Goal: Task Accomplishment & Management: Complete application form

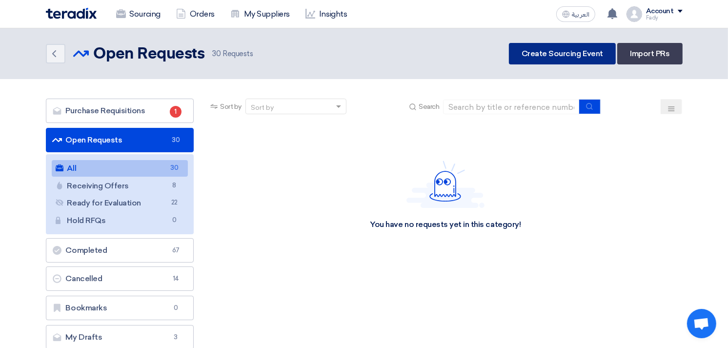
click at [563, 48] on link "Create Sourcing Event" at bounding box center [562, 53] width 107 height 21
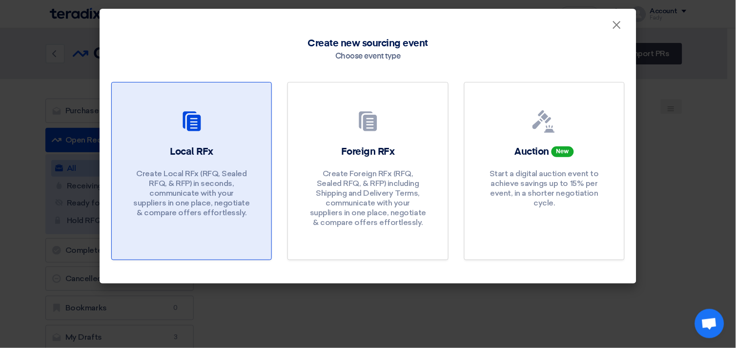
click at [201, 154] on h2 "Local RFx" at bounding box center [191, 152] width 43 height 14
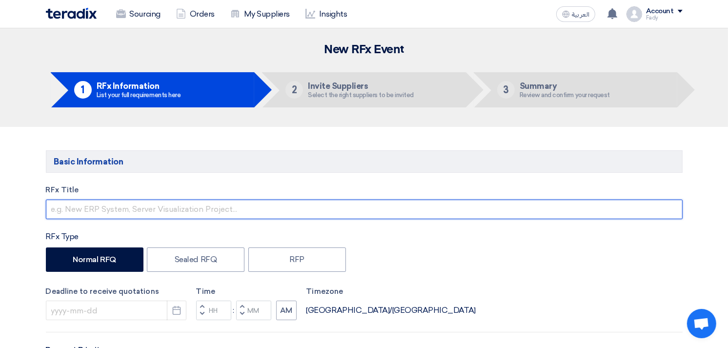
click at [172, 205] on input "text" at bounding box center [364, 210] width 637 height 20
type input "ٍ"
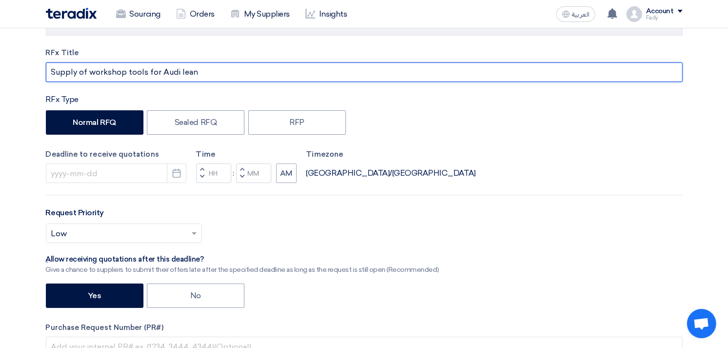
scroll to position [217, 0]
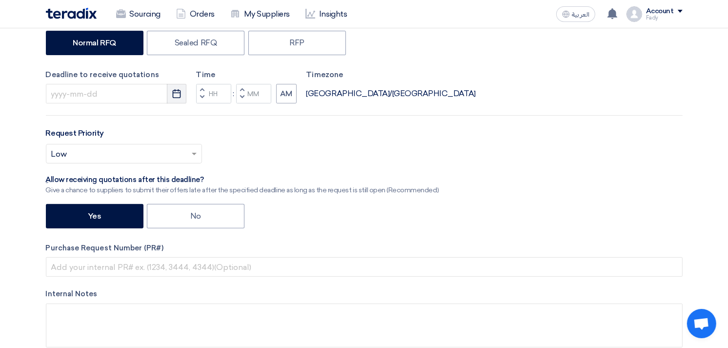
type input "Supply of workshop tools for Audi lean"
click at [176, 91] on icon "Pick a date" at bounding box center [177, 94] width 10 height 10
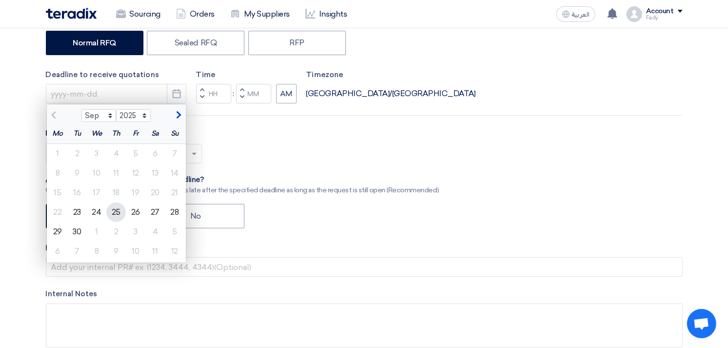
click at [114, 206] on div "25" at bounding box center [116, 213] width 20 height 20
type input "[DATE]"
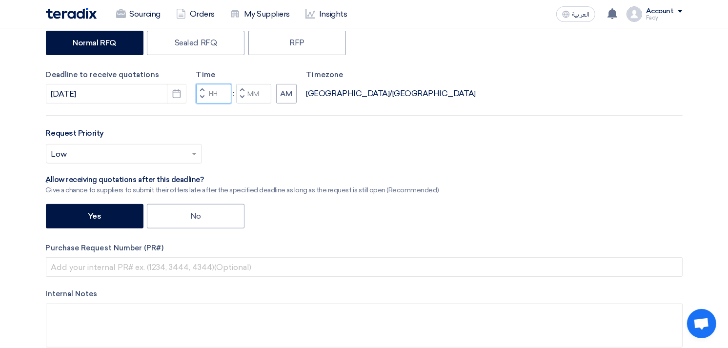
click at [223, 95] on input "Hours" at bounding box center [213, 94] width 35 height 20
type input "03"
click at [259, 95] on input "Minutes" at bounding box center [253, 94] width 35 height 20
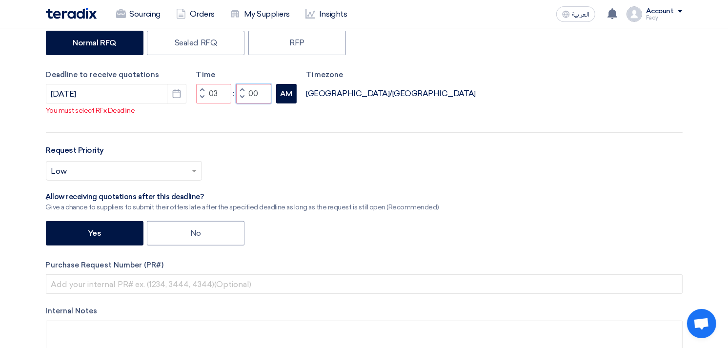
type input "00"
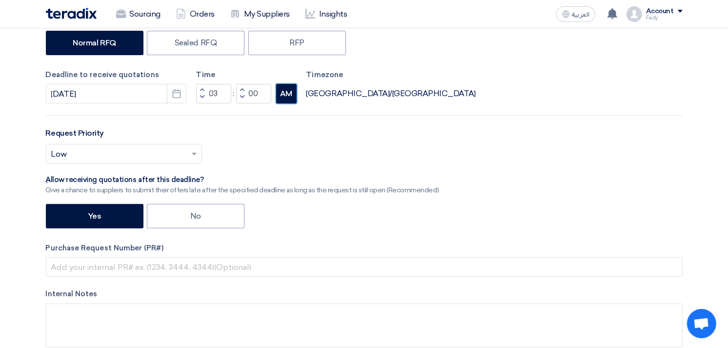
click at [282, 100] on button "AM" at bounding box center [286, 94] width 20 height 20
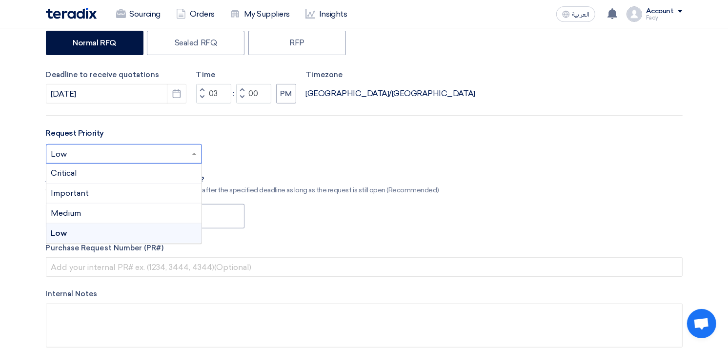
click at [187, 153] on div at bounding box center [123, 154] width 155 height 16
click at [101, 189] on div "Important" at bounding box center [123, 193] width 155 height 20
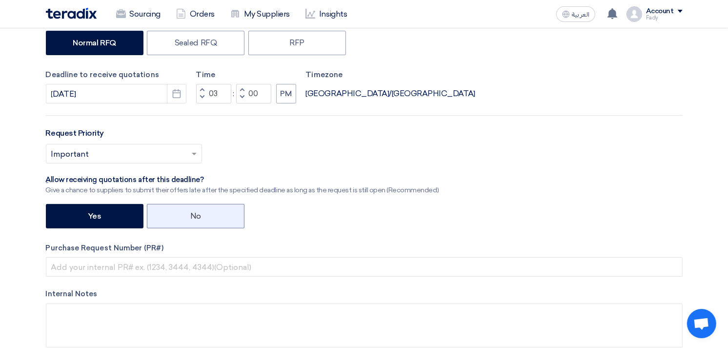
click at [197, 207] on label "No" at bounding box center [196, 216] width 98 height 24
click at [197, 212] on input "No" at bounding box center [193, 215] width 6 height 6
radio input "true"
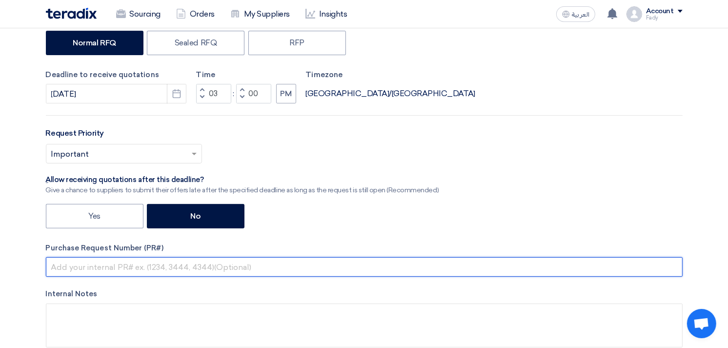
click at [179, 268] on input "text" at bounding box center [364, 267] width 637 height 20
paste input "KAYAN-PR-835-2025"
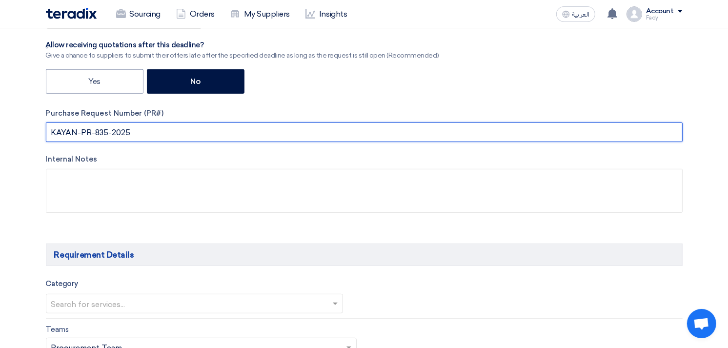
scroll to position [379, 0]
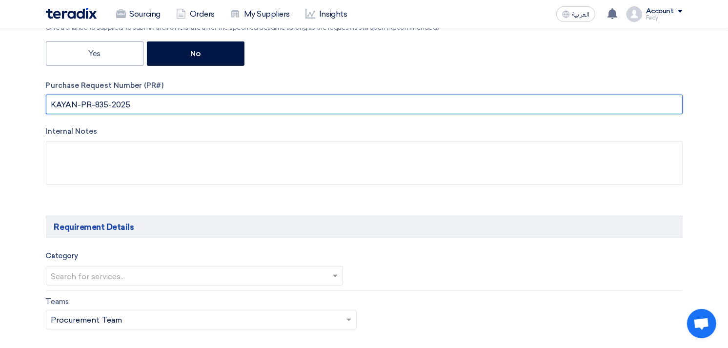
type input "KAYAN-PR-835-2025"
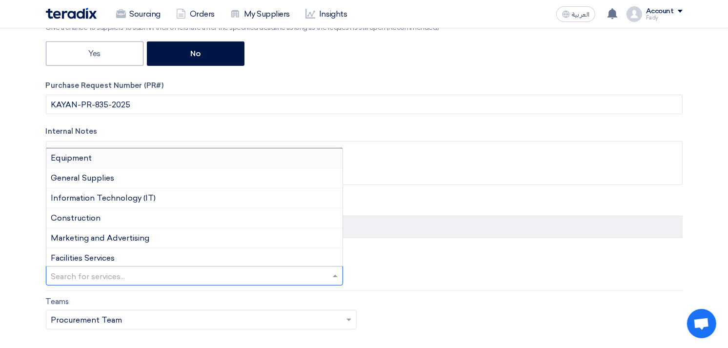
click at [156, 269] on input "text" at bounding box center [189, 277] width 277 height 16
click at [130, 163] on div "Equipment" at bounding box center [194, 158] width 297 height 20
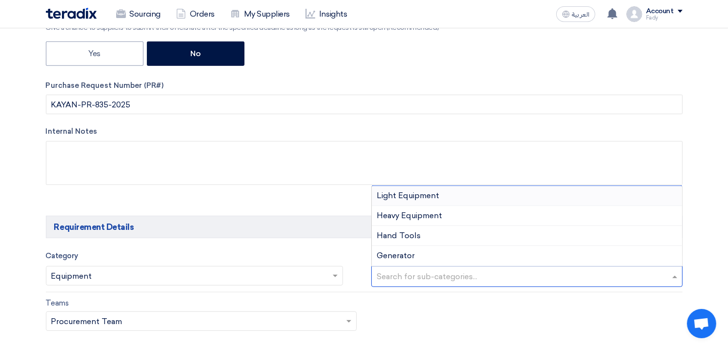
click at [471, 272] on input "text" at bounding box center [528, 277] width 303 height 16
click at [426, 196] on span "Light Equipment" at bounding box center [408, 195] width 62 height 9
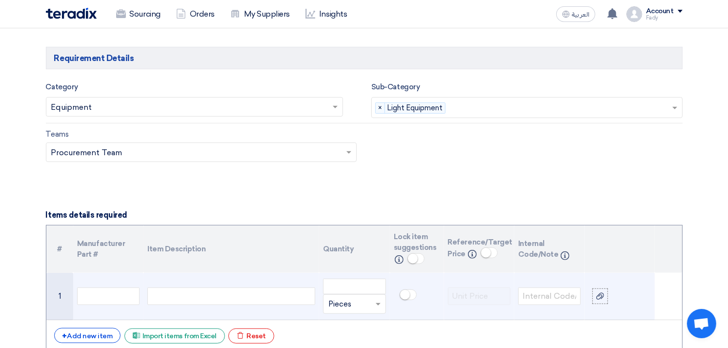
scroll to position [596, 0]
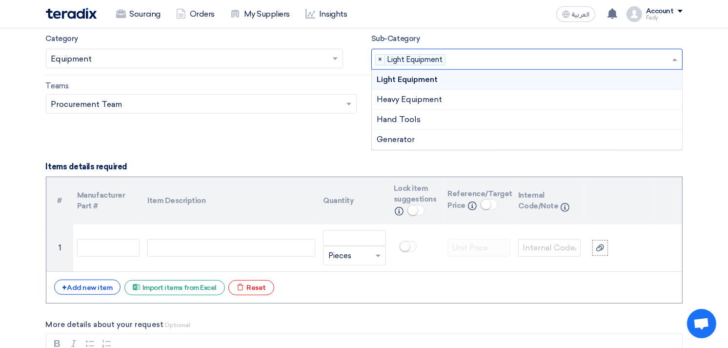
click at [470, 58] on input "text" at bounding box center [560, 60] width 222 height 16
click at [428, 122] on div "Hand Tools" at bounding box center [527, 120] width 310 height 20
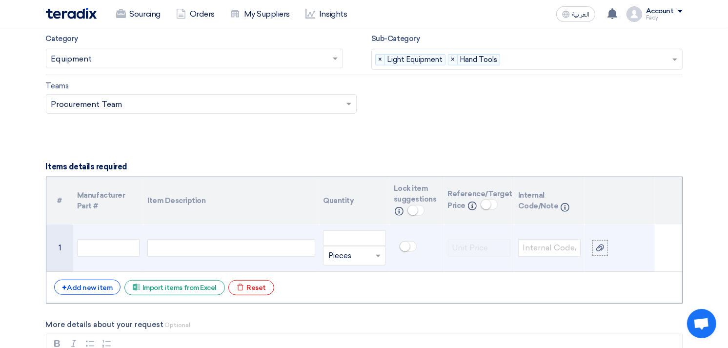
click at [212, 246] on div at bounding box center [231, 248] width 168 height 18
paste div
click at [344, 245] on input "number" at bounding box center [354, 238] width 62 height 16
type input "3"
click at [601, 244] on use at bounding box center [600, 247] width 8 height 7
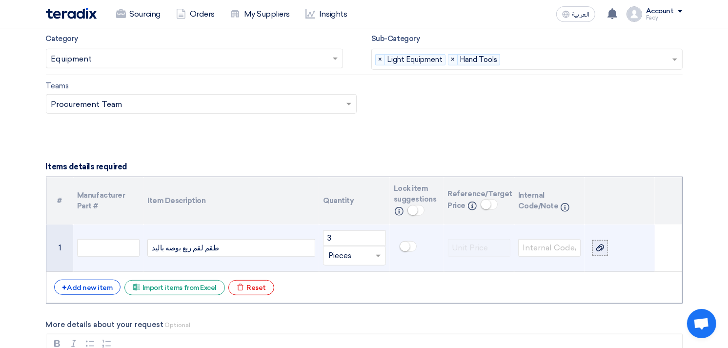
click at [0, 0] on input "file" at bounding box center [0, 0] width 0 height 0
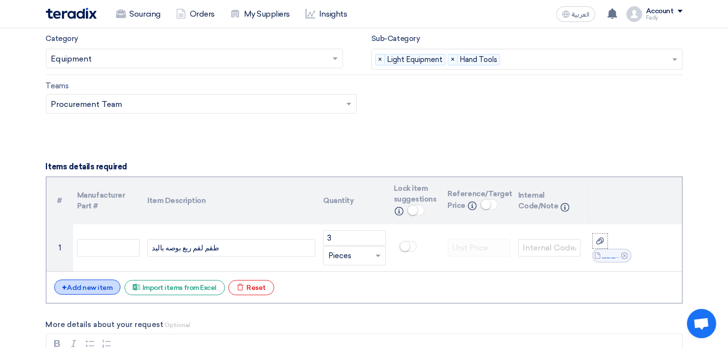
click at [102, 285] on div "+ Add new item" at bounding box center [87, 287] width 67 height 15
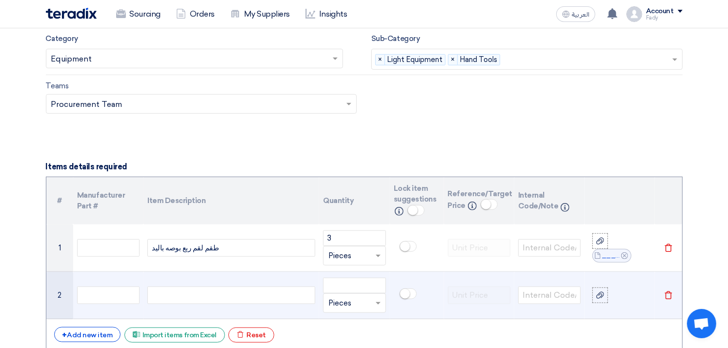
click at [265, 298] on div at bounding box center [231, 295] width 168 height 18
paste div
drag, startPoint x: 213, startPoint y: 294, endPoint x: 269, endPoint y: 294, distance: 56.6
click at [269, 294] on div "لقمة قصيره مشرشر m8 - m10-m12" at bounding box center [231, 295] width 168 height 18
click at [339, 284] on input "number" at bounding box center [354, 286] width 62 height 16
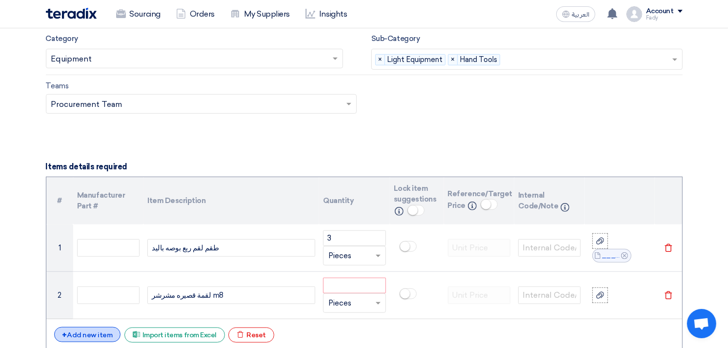
click at [83, 330] on div "+ Add new item" at bounding box center [87, 334] width 67 height 15
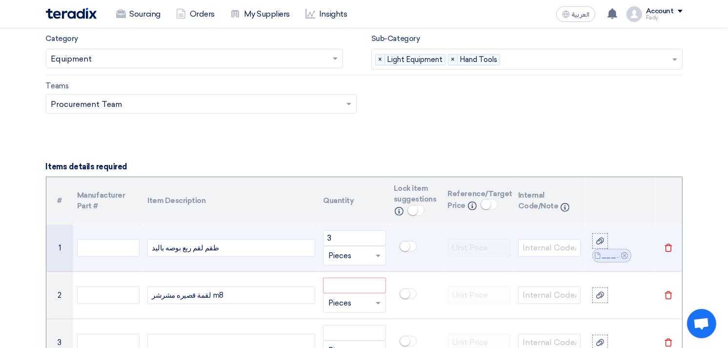
scroll to position [705, 0]
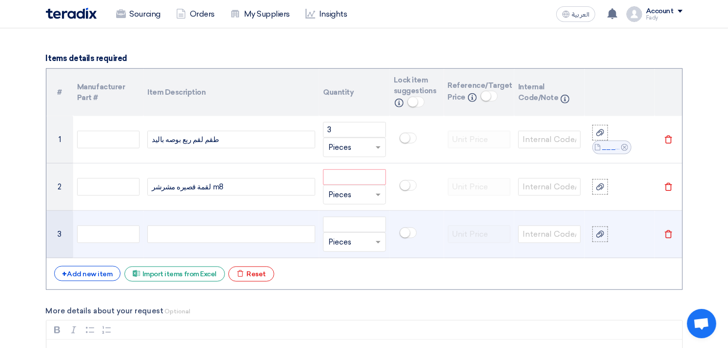
click at [187, 232] on div at bounding box center [231, 234] width 168 height 18
paste div
click at [209, 234] on div "لقمة قصيره مشرشر m8 - m10-m12" at bounding box center [231, 234] width 168 height 18
click at [205, 234] on div "لقمة قصيره مشرشر m8 - m10-m12" at bounding box center [231, 234] width 168 height 18
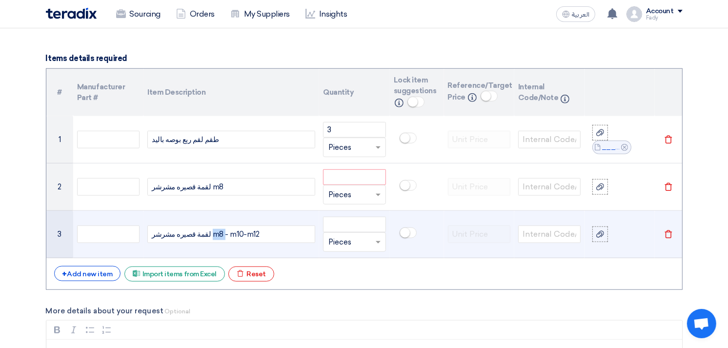
click at [205, 234] on div "لقمة قصيره مشرشر m8 - m10-m12" at bounding box center [231, 234] width 168 height 18
click at [226, 235] on div "لقمة قصيره مشرشر - m10-m12" at bounding box center [231, 234] width 168 height 18
click at [226, 234] on div "لقمة قصيره مشرشر - m10-m12" at bounding box center [231, 234] width 168 height 18
click at [202, 232] on div "لقمة قصيره مشرشر - m10" at bounding box center [231, 234] width 168 height 18
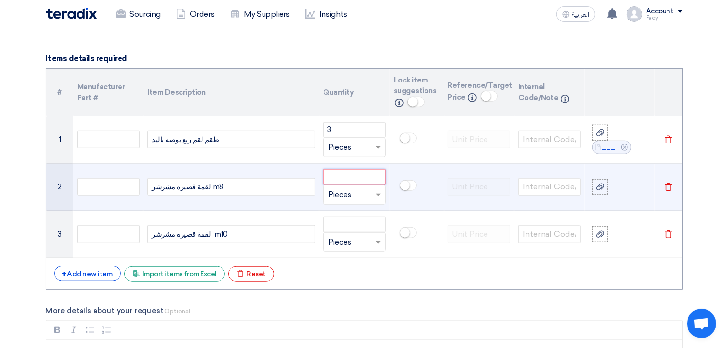
click at [361, 172] on input "number" at bounding box center [354, 177] width 62 height 16
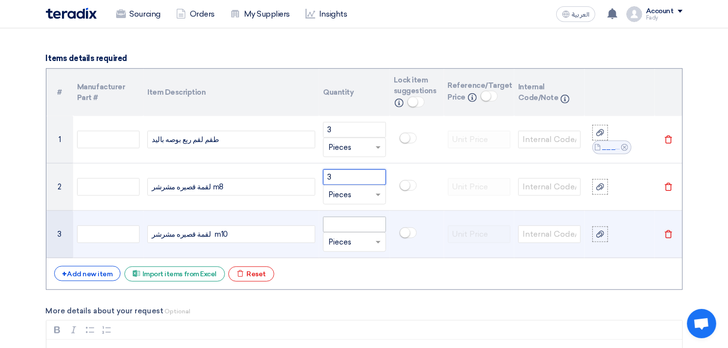
type input "3"
click at [348, 225] on input "number" at bounding box center [354, 225] width 62 height 16
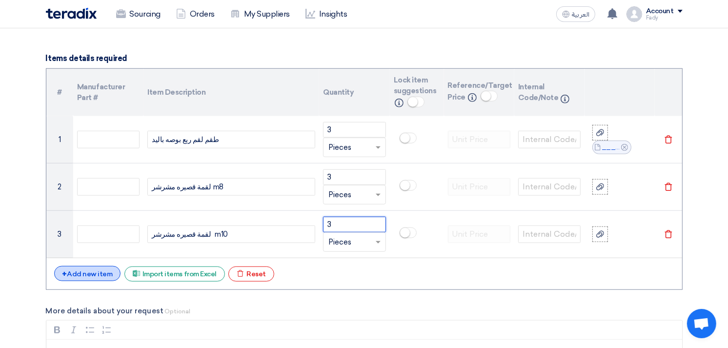
type input "3"
click at [97, 270] on div "+ Add new item" at bounding box center [87, 273] width 67 height 15
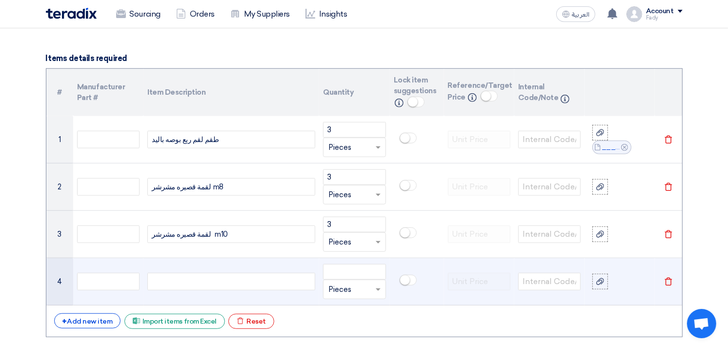
click at [184, 276] on div at bounding box center [231, 282] width 168 height 18
paste div
click at [203, 280] on div "لقمة قصيره مشرشر m8 - m10-m12" at bounding box center [231, 282] width 168 height 18
click at [204, 280] on div "لقمة قصيره مشرشر m8 - m10-m12" at bounding box center [231, 282] width 168 height 18
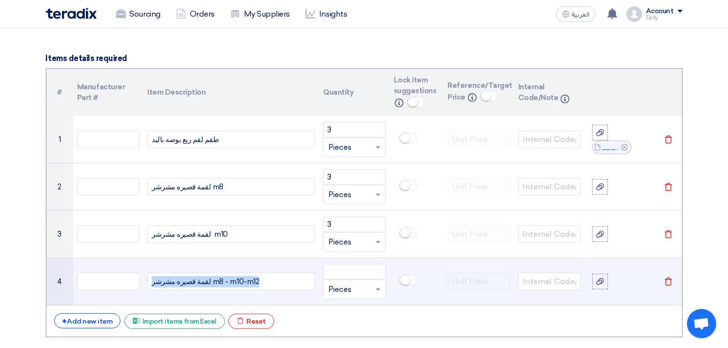
click at [204, 280] on div "لقمة قصيره مشرشر m8 - m10-m12" at bounding box center [231, 282] width 168 height 18
click at [207, 281] on div "لقمة قصيره مشرشر m8 - m10-m12" at bounding box center [231, 282] width 168 height 18
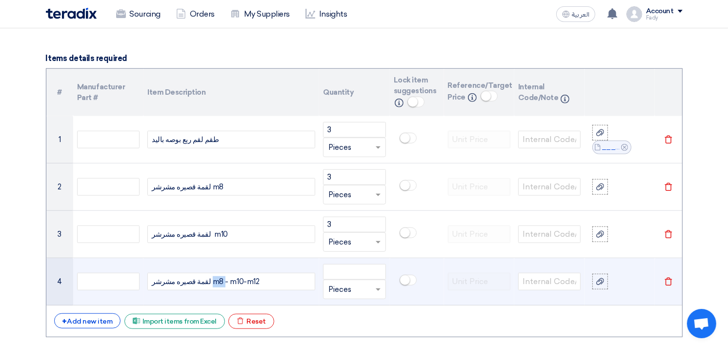
click at [207, 281] on div "لقمة قصيره مشرشر m8 - m10-m12" at bounding box center [231, 282] width 168 height 18
click at [213, 280] on div "لقمة قصيره مشرشر - m10-m12" at bounding box center [231, 282] width 168 height 18
click at [332, 275] on input "number" at bounding box center [354, 272] width 62 height 16
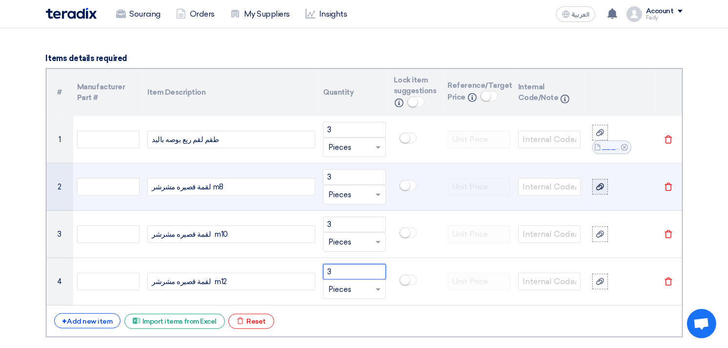
type input "3"
click at [601, 187] on icon at bounding box center [600, 187] width 8 height 8
click at [0, 0] on input "file" at bounding box center [0, 0] width 0 height 0
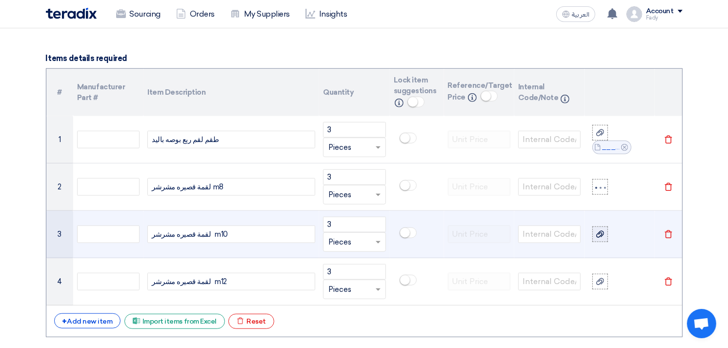
click at [601, 235] on icon at bounding box center [600, 234] width 8 height 8
click at [0, 0] on input "file" at bounding box center [0, 0] width 0 height 0
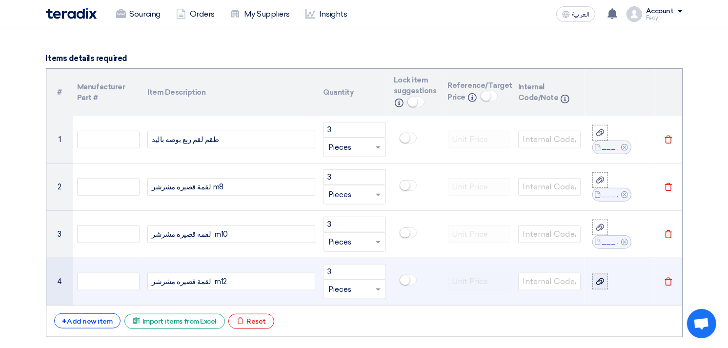
click at [602, 281] on icon at bounding box center [600, 282] width 8 height 8
click at [0, 0] on input "file" at bounding box center [0, 0] width 0 height 0
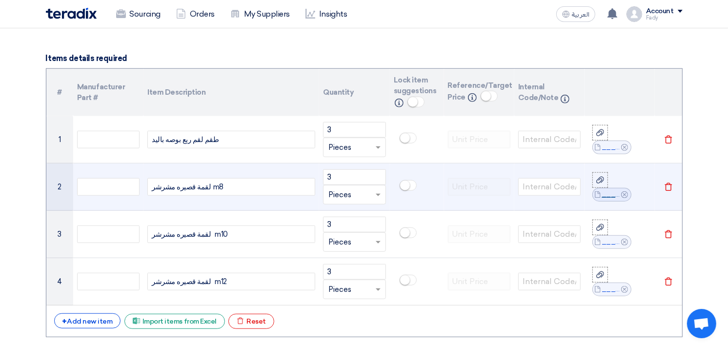
click at [608, 196] on link "___m__mm_1758615976496.jpeg" at bounding box center [612, 195] width 20 height 10
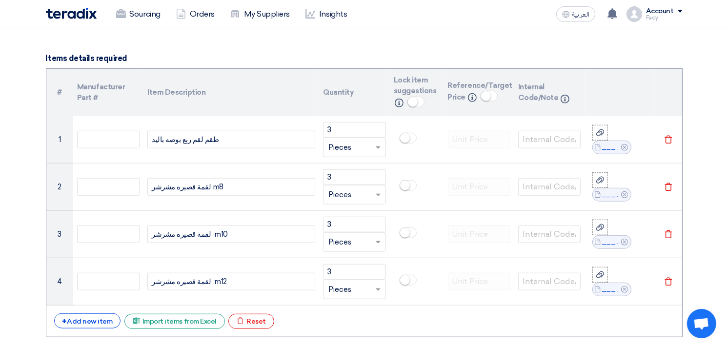
click at [713, 49] on section "Basic Information RFx Title Supply of workshop tools for Audi lean RFx Type Nor…" at bounding box center [364, 329] width 728 height 1815
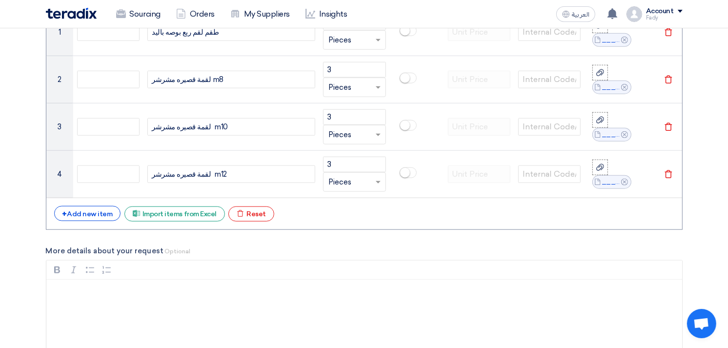
scroll to position [813, 0]
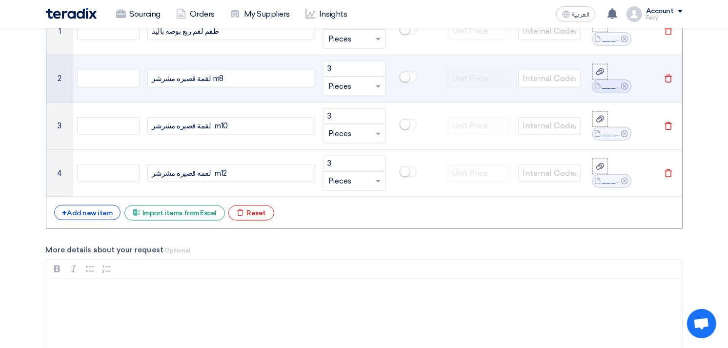
drag, startPoint x: 221, startPoint y: 74, endPoint x: 125, endPoint y: 87, distance: 96.0
click at [125, 87] on tr "2 لقمة قصيره مشرشر m8 3 Unit × Pieces File Cancel" at bounding box center [364, 78] width 636 height 47
copy div "لقمة قصيره مشرشر m8"
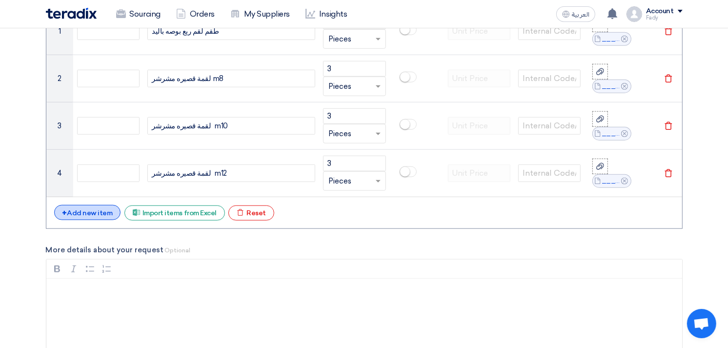
click at [95, 212] on div "+ Add new item" at bounding box center [87, 212] width 67 height 15
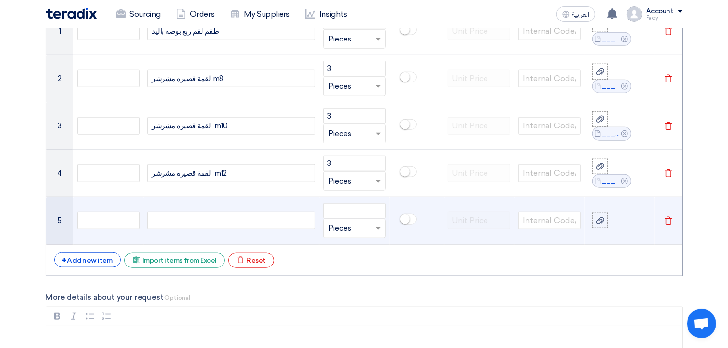
click at [183, 222] on div at bounding box center [231, 221] width 168 height 18
paste div
click at [180, 220] on span "لقمة قصيره مشرشر m8" at bounding box center [188, 220] width 72 height 11
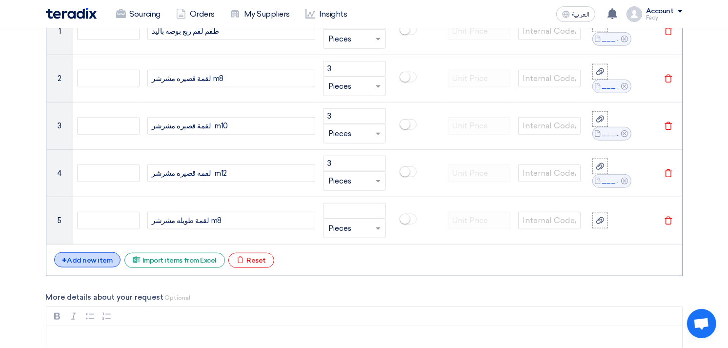
click at [96, 258] on div "+ Add new item" at bounding box center [87, 259] width 67 height 15
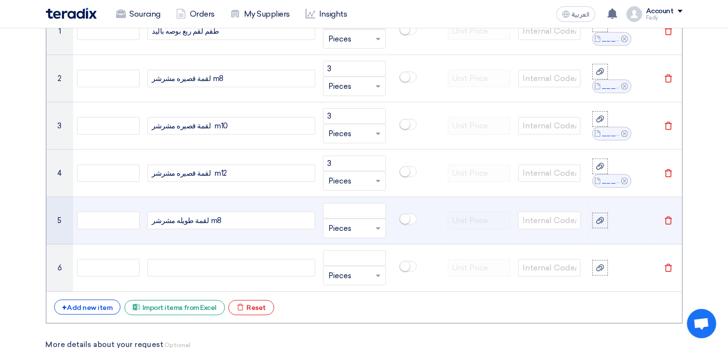
drag, startPoint x: 215, startPoint y: 219, endPoint x: 143, endPoint y: 218, distance: 71.7
click at [143, 218] on td "لقمة طويله مشرشر m8" at bounding box center [231, 220] width 176 height 47
copy span "لقمة طويله مشرشر m8"
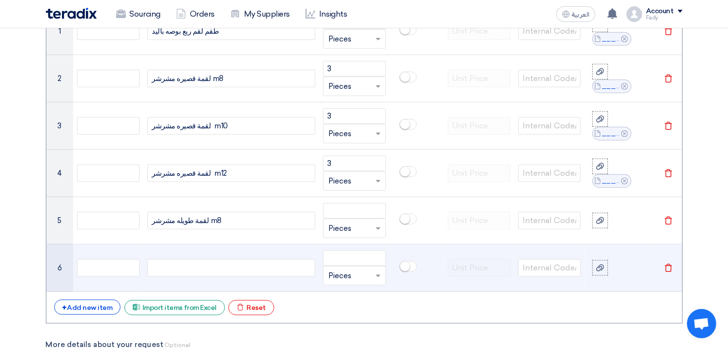
click at [186, 270] on div at bounding box center [231, 268] width 168 height 18
paste div
click at [204, 267] on span "لقمة طويله مشرشر m8" at bounding box center [187, 268] width 70 height 11
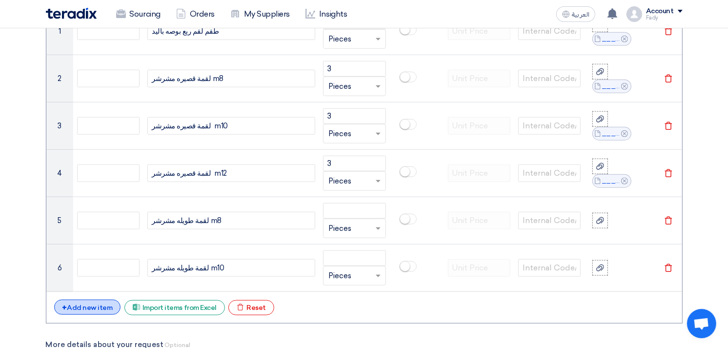
click at [96, 306] on div "+ Add new item" at bounding box center [87, 307] width 67 height 15
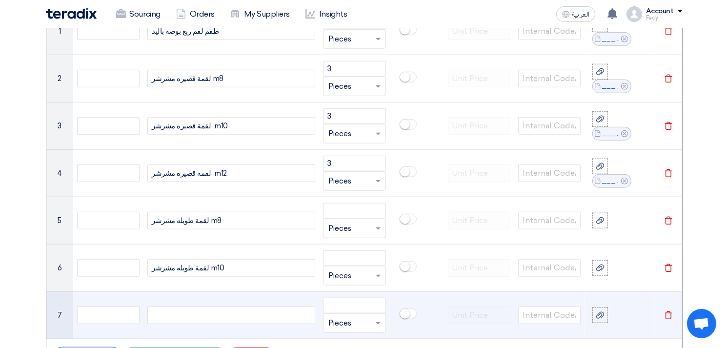
click at [187, 314] on div at bounding box center [231, 315] width 168 height 18
paste div
click at [198, 317] on span "لقمة طويله مشرشر m8" at bounding box center [187, 315] width 70 height 11
click at [215, 314] on div "لقمة طويله مشرشر m8" at bounding box center [231, 315] width 168 height 18
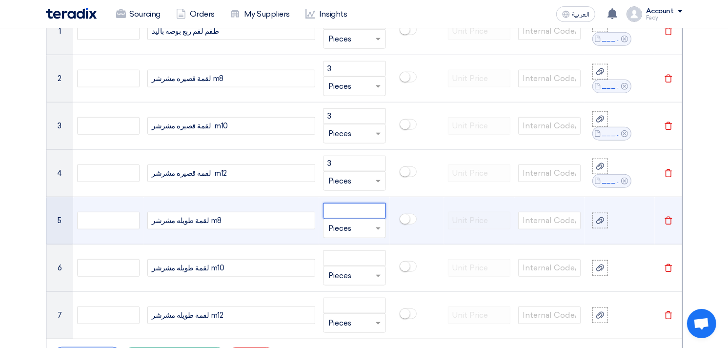
click at [350, 214] on input "number" at bounding box center [354, 211] width 62 height 16
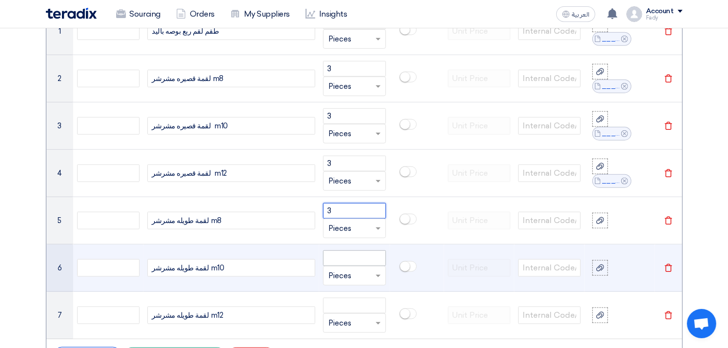
type input "3"
click at [354, 256] on input "number" at bounding box center [354, 258] width 62 height 16
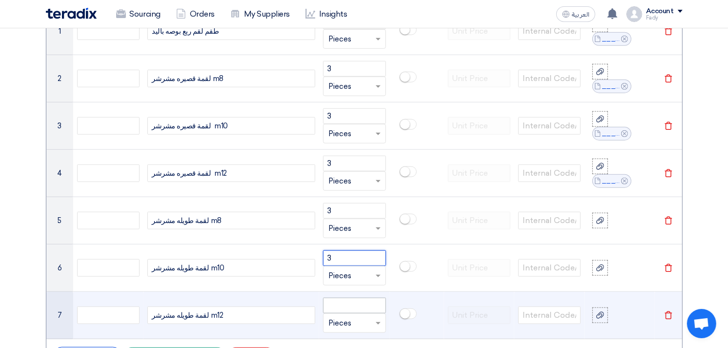
type input "3"
click at [337, 304] on input "number" at bounding box center [354, 306] width 62 height 16
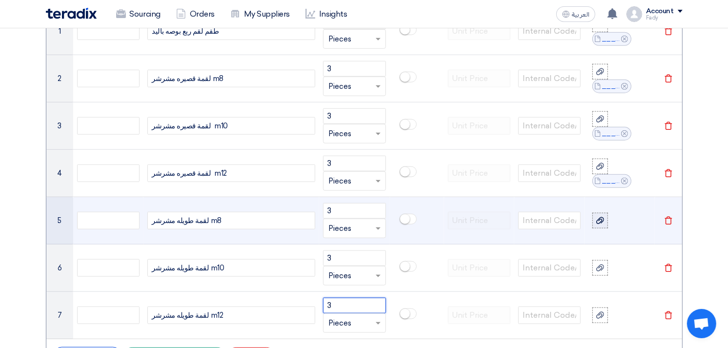
type input "3"
click at [601, 222] on use at bounding box center [600, 220] width 8 height 7
click at [0, 0] on input "file" at bounding box center [0, 0] width 0 height 0
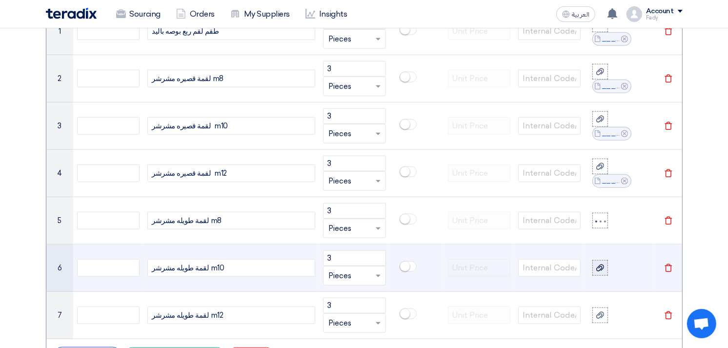
click at [603, 270] on icon at bounding box center [600, 268] width 8 height 8
click at [0, 0] on input "file" at bounding box center [0, 0] width 0 height 0
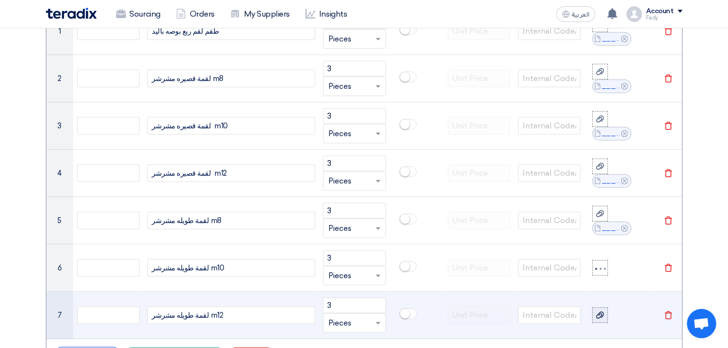
click at [602, 314] on icon at bounding box center [600, 315] width 8 height 8
click at [0, 0] on input "file" at bounding box center [0, 0] width 0 height 0
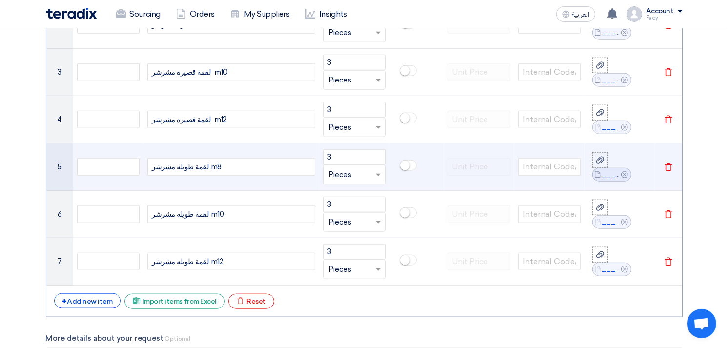
scroll to position [867, 0]
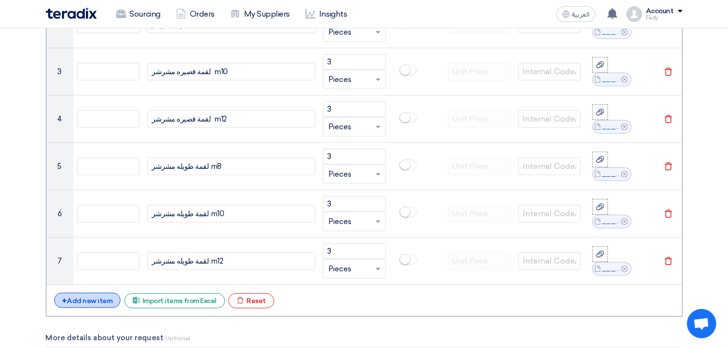
click at [85, 305] on div "+ Add new item" at bounding box center [87, 300] width 67 height 15
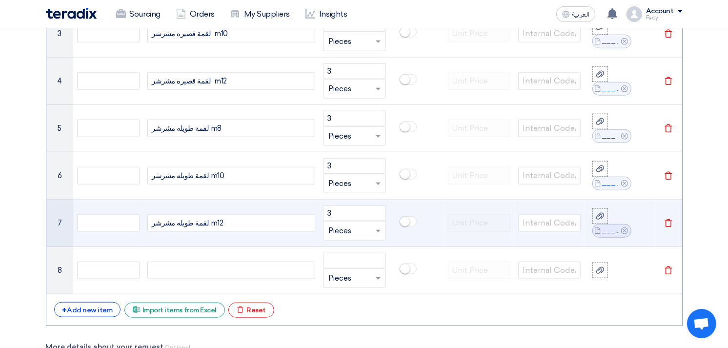
scroll to position [976, 0]
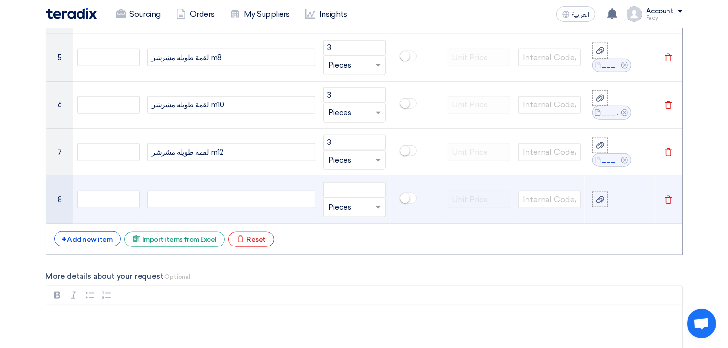
click at [213, 201] on div at bounding box center [231, 200] width 168 height 18
paste div
click at [602, 199] on use at bounding box center [600, 199] width 8 height 7
click at [0, 0] on input "file" at bounding box center [0, 0] width 0 height 0
click at [371, 191] on input "number" at bounding box center [354, 190] width 62 height 16
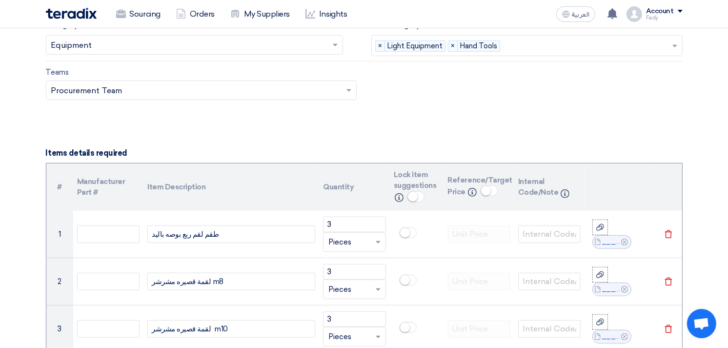
scroll to position [596, 0]
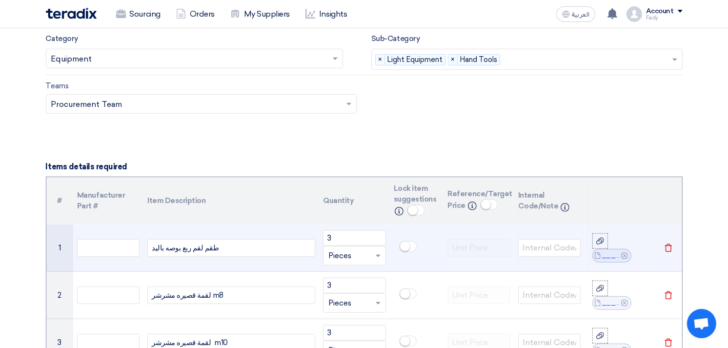
type input "3"
click at [223, 247] on div "طقم لقم ربع بوصه باليد" at bounding box center [231, 248] width 168 height 18
click at [225, 249] on div "طقم لقم ربع بوصه باليد TopTul" at bounding box center [231, 248] width 168 height 18
copy div "TopTul"
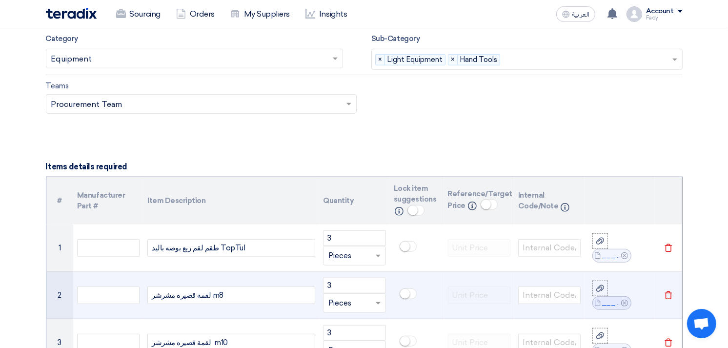
click at [229, 300] on div "لقمة قصيره مشرشر m8" at bounding box center [231, 295] width 168 height 18
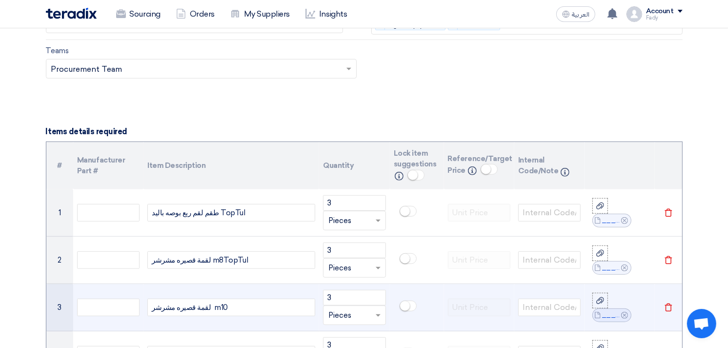
scroll to position [651, 0]
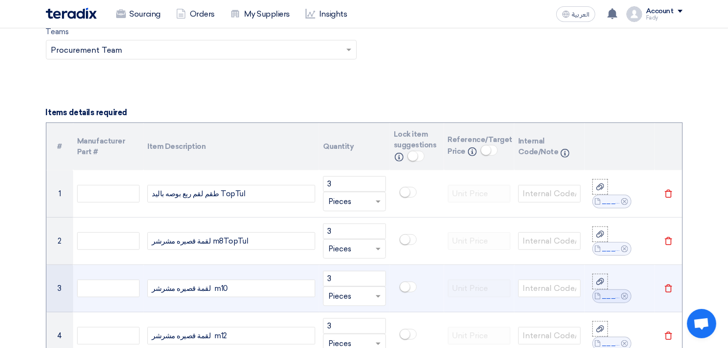
click at [236, 293] on div "لقمة قصيره مشرشر m10" at bounding box center [231, 289] width 168 height 18
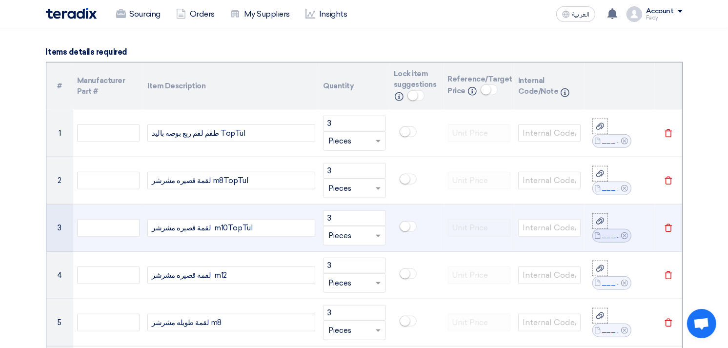
scroll to position [813, 0]
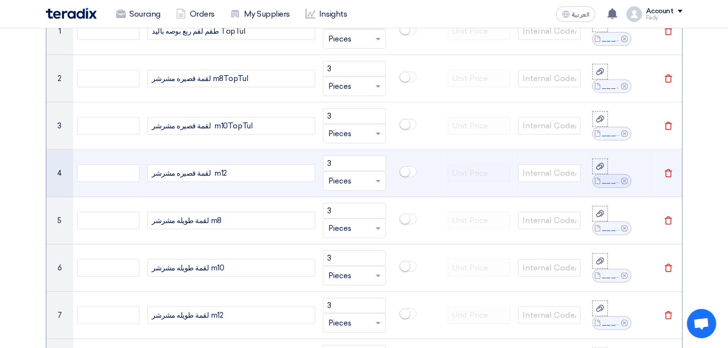
click at [241, 172] on div "لقمة قصيره مشرشر m12" at bounding box center [231, 173] width 168 height 18
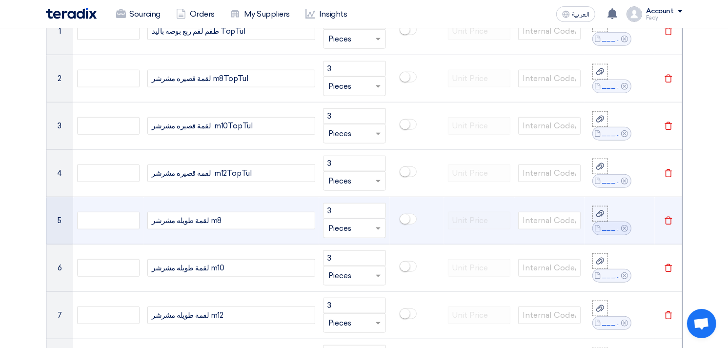
click at [243, 224] on div "لقمة طويله مشرشر m8" at bounding box center [231, 221] width 168 height 18
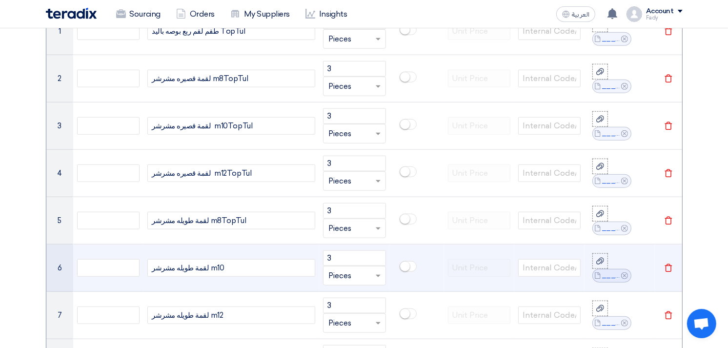
click at [232, 269] on div "لقمة طويله مشرشر m10" at bounding box center [231, 268] width 168 height 18
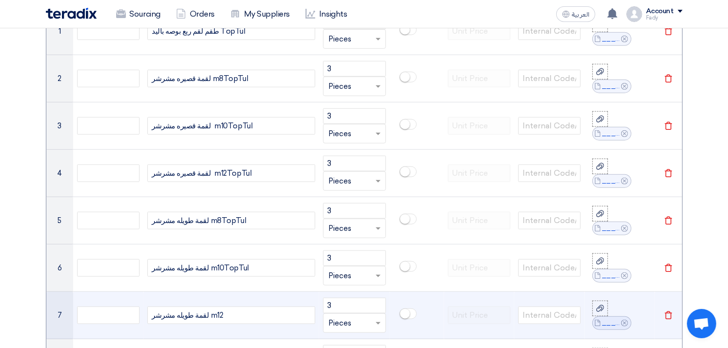
click at [226, 320] on div "لقمة طويله مشرشر m12" at bounding box center [231, 315] width 168 height 18
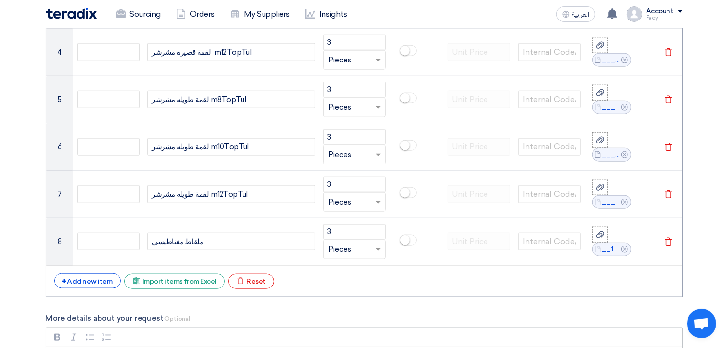
scroll to position [976, 0]
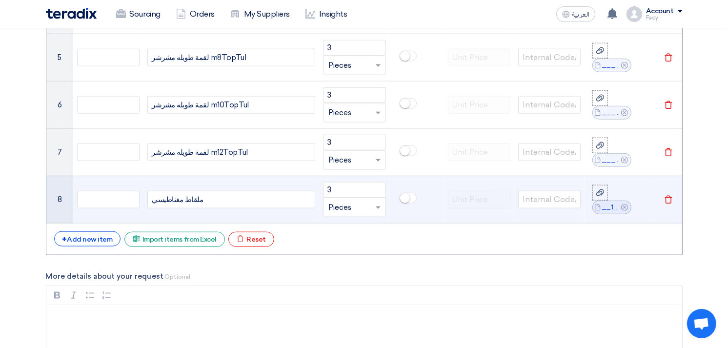
click at [220, 203] on div "ملقاط مغناطيسي" at bounding box center [231, 200] width 168 height 18
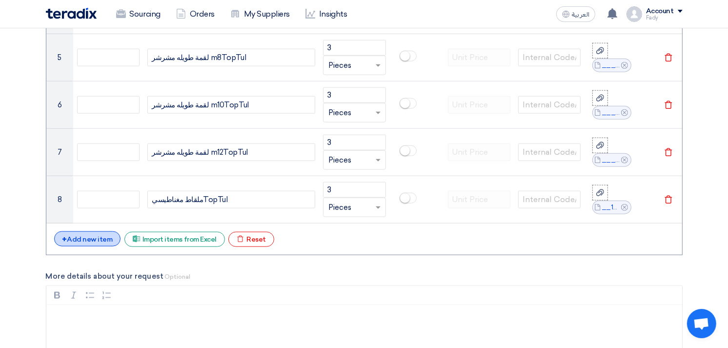
click at [102, 239] on div "+ Add new item" at bounding box center [87, 238] width 67 height 15
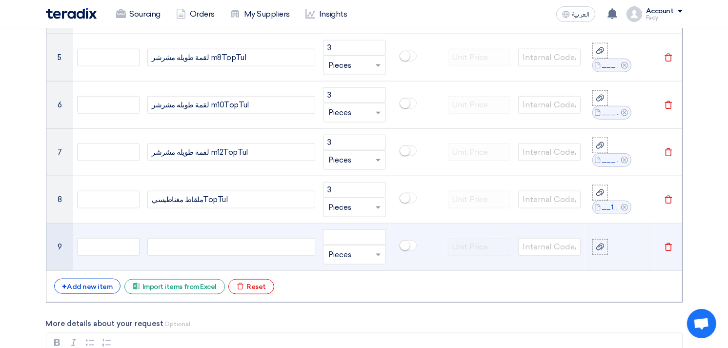
click at [199, 251] on div at bounding box center [231, 247] width 168 height 18
paste div
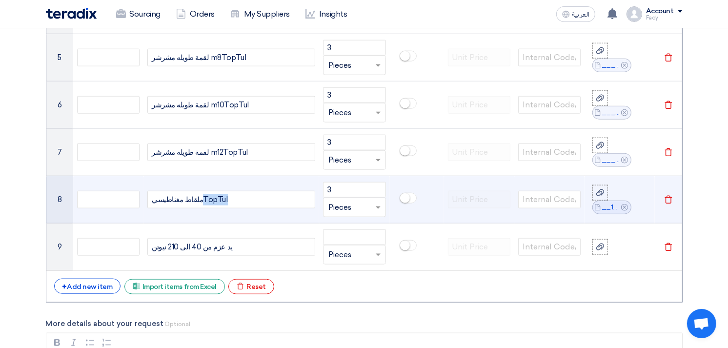
click at [207, 197] on span "TopTul" at bounding box center [215, 199] width 24 height 11
copy span "TopTul"
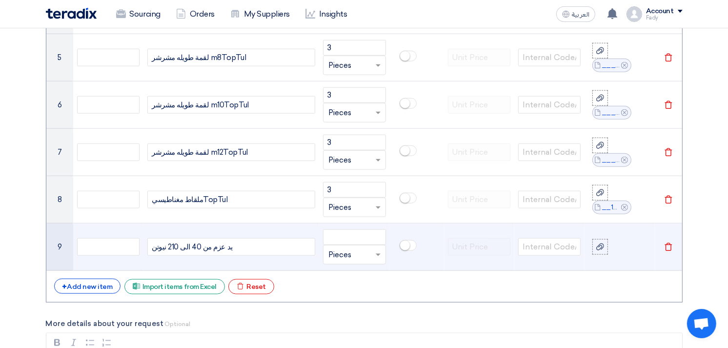
click at [243, 242] on div "يد عزم من 40 الى 210 نيوتن" at bounding box center [231, 247] width 168 height 18
click at [352, 236] on input "number" at bounding box center [354, 237] width 62 height 16
type input "1"
click at [598, 245] on icon at bounding box center [600, 247] width 8 height 8
click at [0, 0] on input "file" at bounding box center [0, 0] width 0 height 0
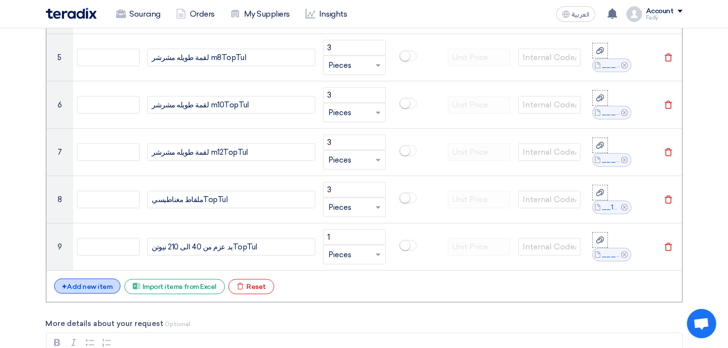
click at [96, 284] on div "+ Add new item" at bounding box center [87, 286] width 67 height 15
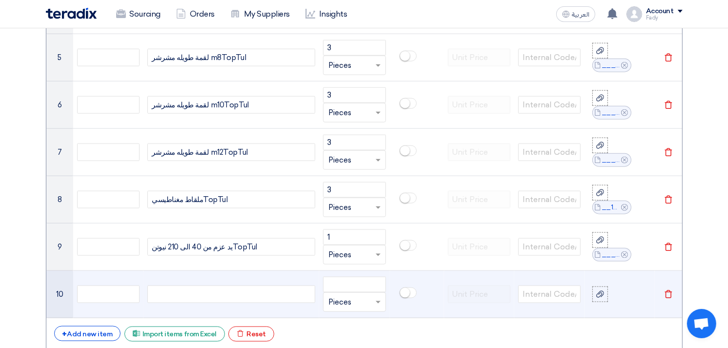
click at [194, 293] on div at bounding box center [231, 294] width 168 height 18
paste div
click at [206, 294] on div "وصلة مفصليه 3/4" at bounding box center [231, 294] width 168 height 18
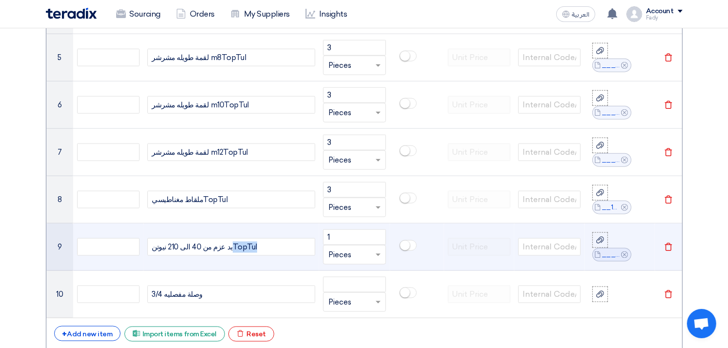
click at [235, 246] on span "TopTul" at bounding box center [245, 247] width 24 height 11
copy span "TopTul"
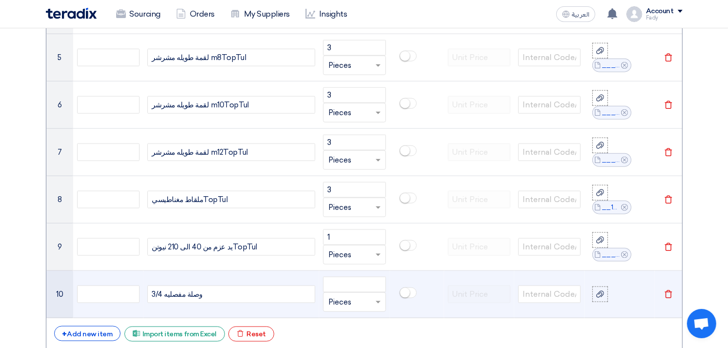
click at [226, 291] on div "وصلة مفصليه 3/4" at bounding box center [231, 294] width 168 height 18
click at [349, 286] on input "number" at bounding box center [354, 285] width 62 height 16
type input "3"
click at [601, 293] on use at bounding box center [600, 294] width 8 height 7
click at [0, 0] on input "file" at bounding box center [0, 0] width 0 height 0
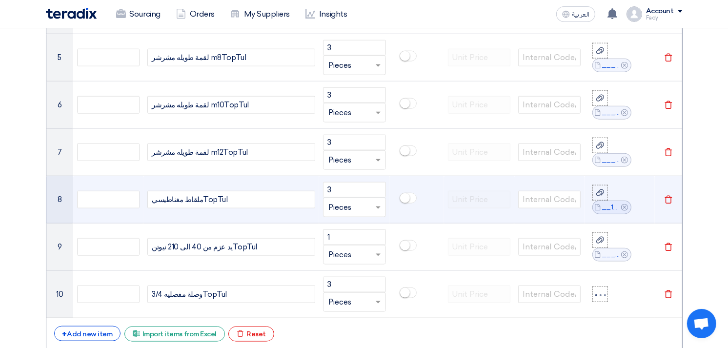
scroll to position [542, 0]
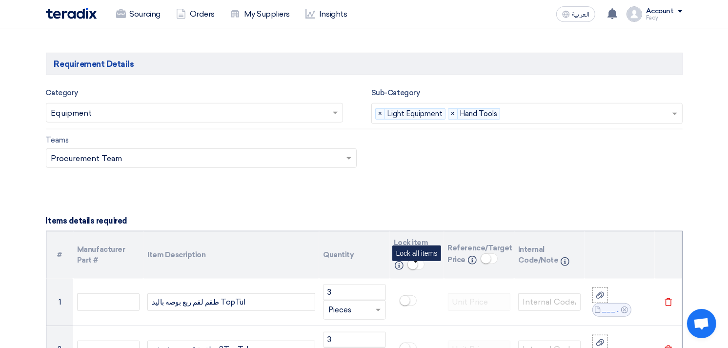
click at [411, 269] on small at bounding box center [413, 265] width 10 height 10
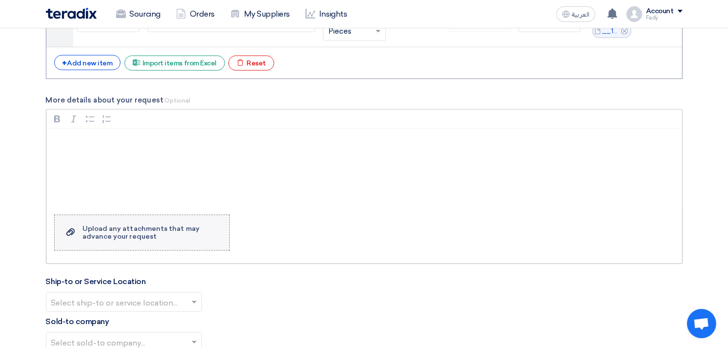
scroll to position [1409, 0]
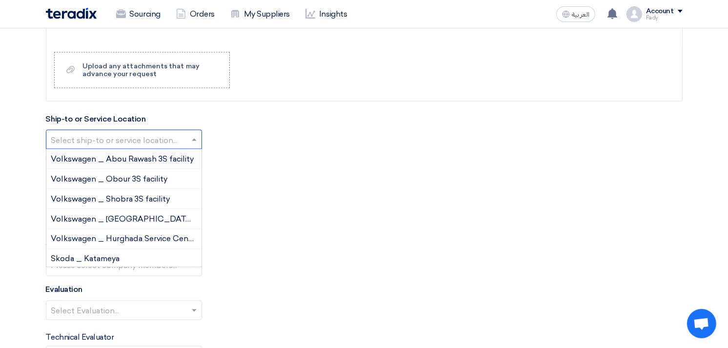
click at [127, 141] on input "text" at bounding box center [119, 141] width 136 height 16
click at [113, 174] on span "Volkswagen _ Obour 3S facility" at bounding box center [109, 178] width 117 height 9
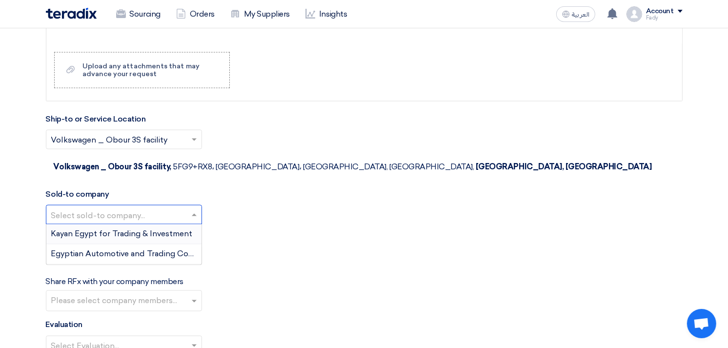
click at [108, 208] on input "text" at bounding box center [119, 216] width 136 height 16
click at [106, 249] on span "Egyptian Automotive and Trading Company" at bounding box center [132, 253] width 163 height 9
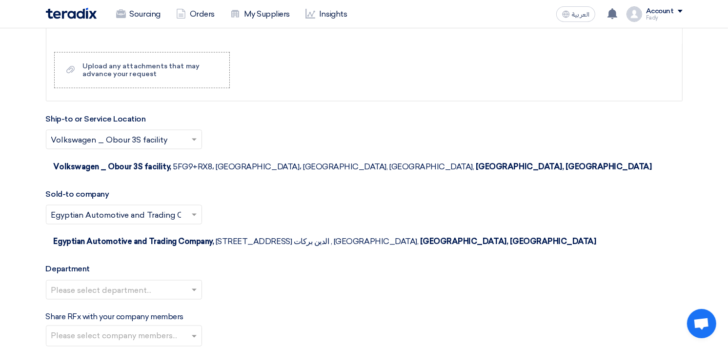
click at [110, 283] on input "text" at bounding box center [119, 291] width 136 height 16
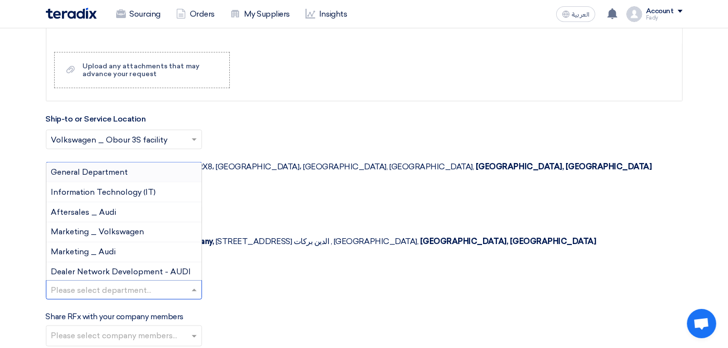
click at [113, 167] on span "General Department" at bounding box center [89, 171] width 77 height 9
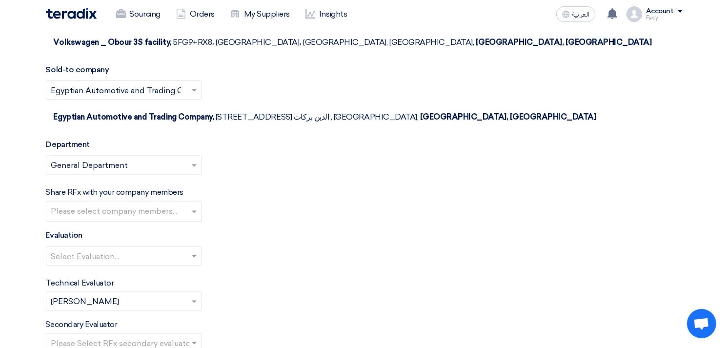
scroll to position [1572, 0]
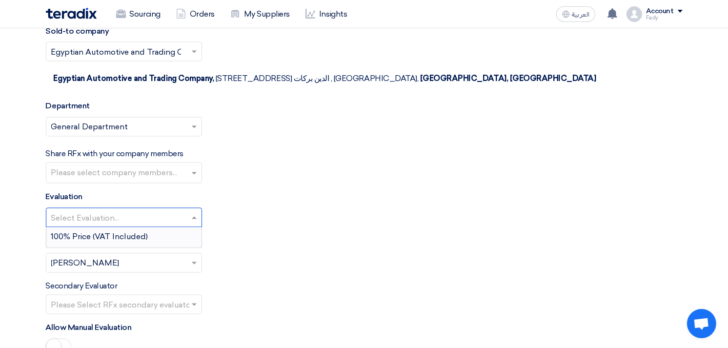
click at [111, 211] on input "text" at bounding box center [119, 219] width 136 height 16
click at [104, 232] on span "100% Price (VAT Included)" at bounding box center [99, 236] width 97 height 9
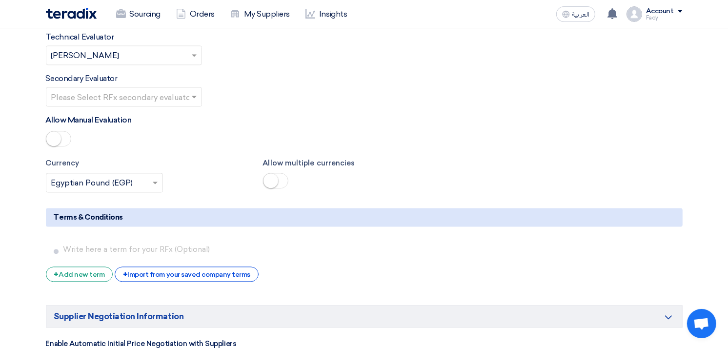
scroll to position [1843, 0]
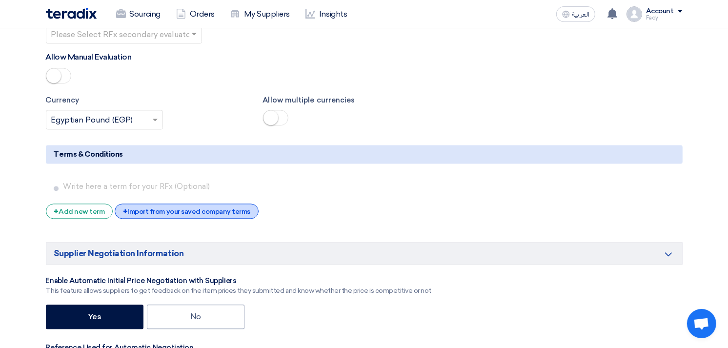
click at [152, 204] on div "+ Import from your saved company terms" at bounding box center [187, 211] width 144 height 15
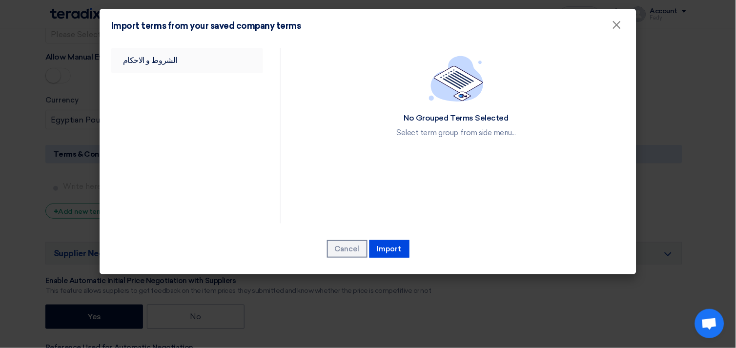
click at [149, 65] on link "الشروط و الاحكام" at bounding box center [187, 60] width 152 height 25
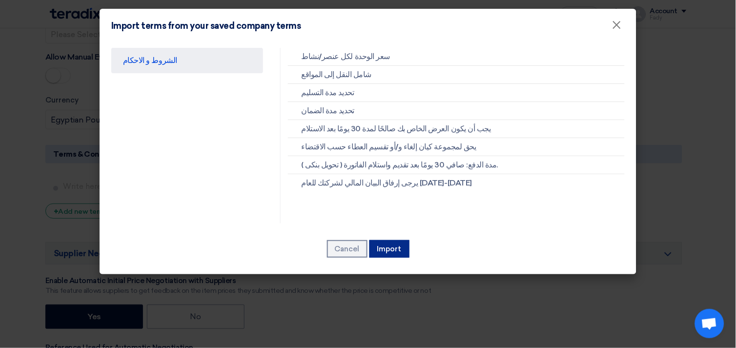
click at [394, 244] on button "Import" at bounding box center [389, 249] width 40 height 18
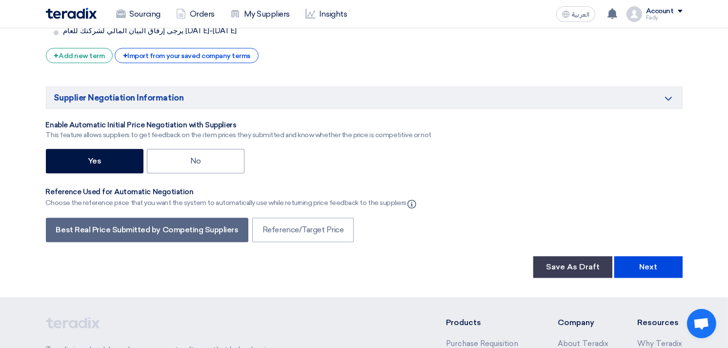
scroll to position [2169, 0]
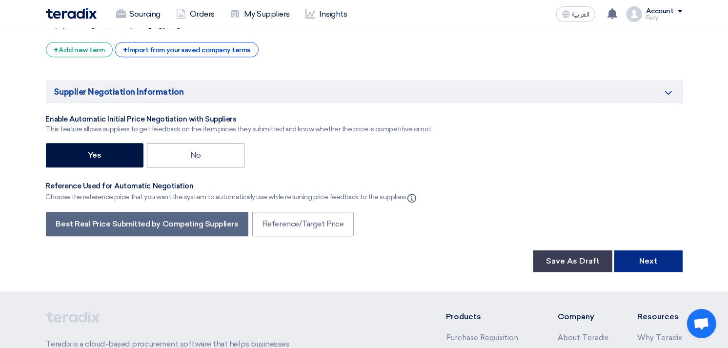
click at [648, 250] on button "Next" at bounding box center [648, 260] width 68 height 21
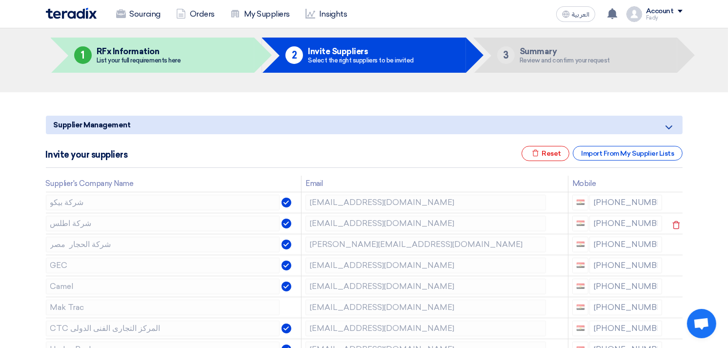
scroll to position [54, 0]
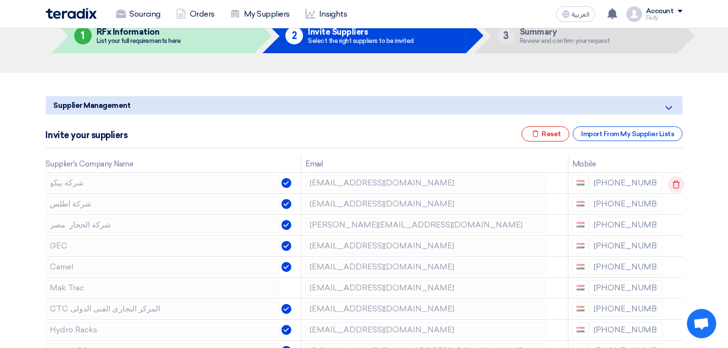
click at [677, 183] on use at bounding box center [675, 184] width 7 height 8
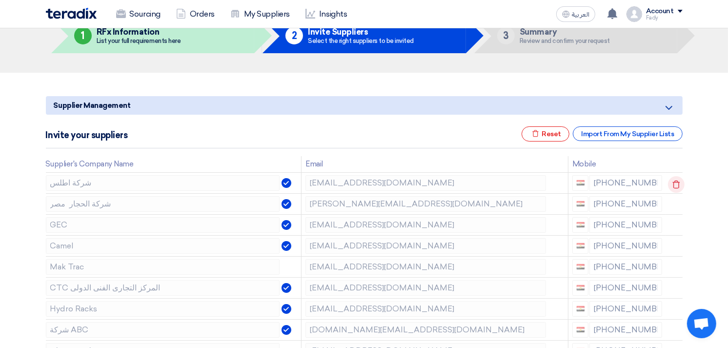
click at [676, 183] on icon at bounding box center [676, 184] width 17 height 17
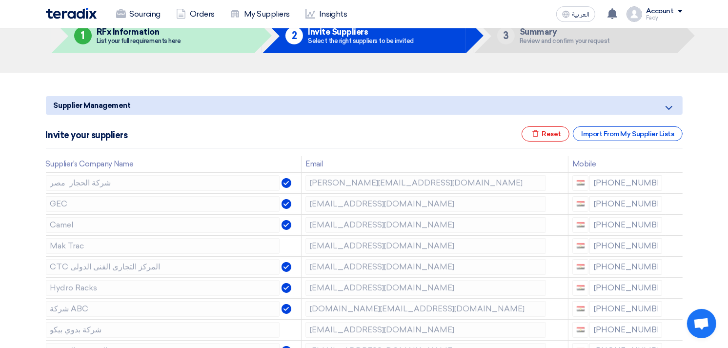
click at [0, 0] on icon at bounding box center [0, 0] width 0 height 0
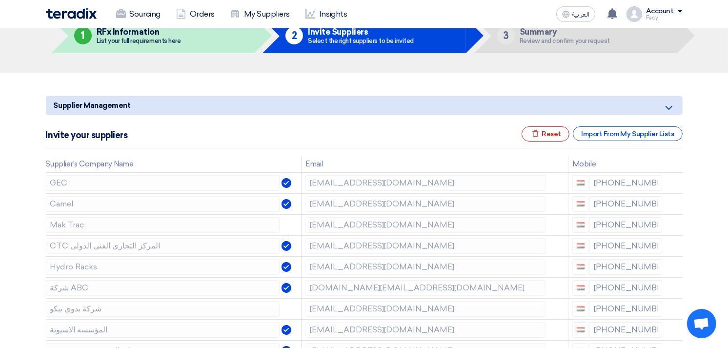
click at [0, 0] on icon at bounding box center [0, 0] width 0 height 0
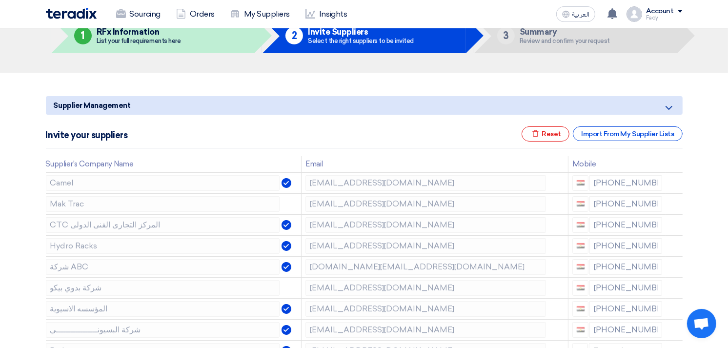
click at [0, 0] on icon at bounding box center [0, 0] width 0 height 0
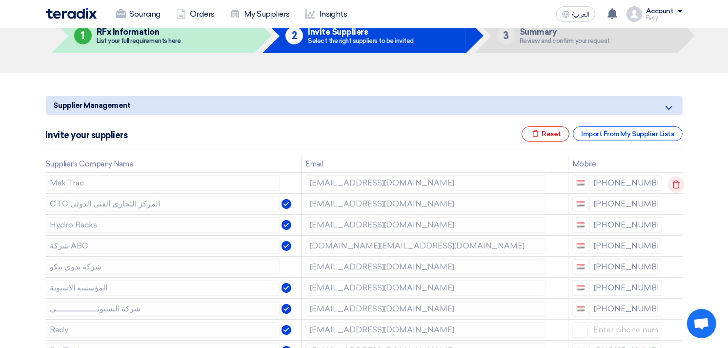
click at [675, 186] on icon at bounding box center [676, 184] width 17 height 17
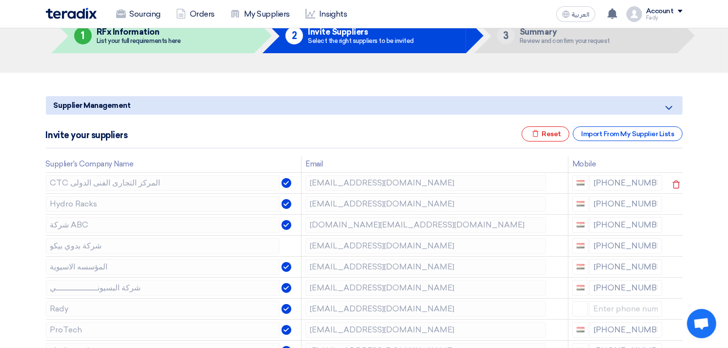
click at [675, 186] on icon at bounding box center [676, 184] width 17 height 17
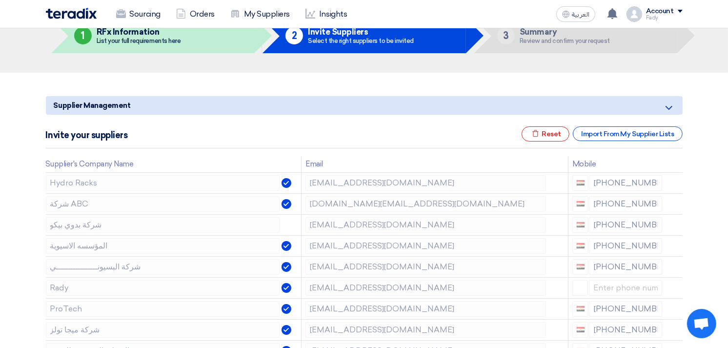
click at [0, 0] on icon at bounding box center [0, 0] width 0 height 0
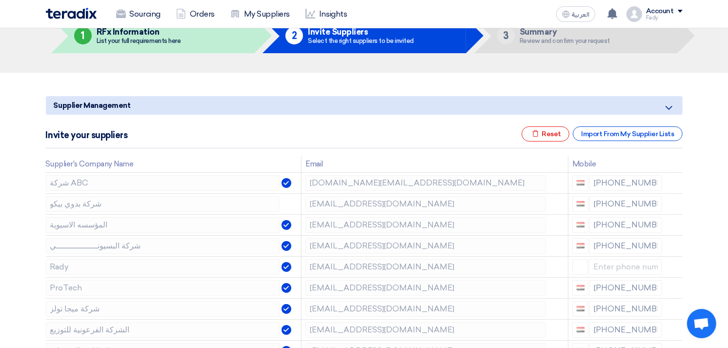
click at [0, 0] on icon at bounding box center [0, 0] width 0 height 0
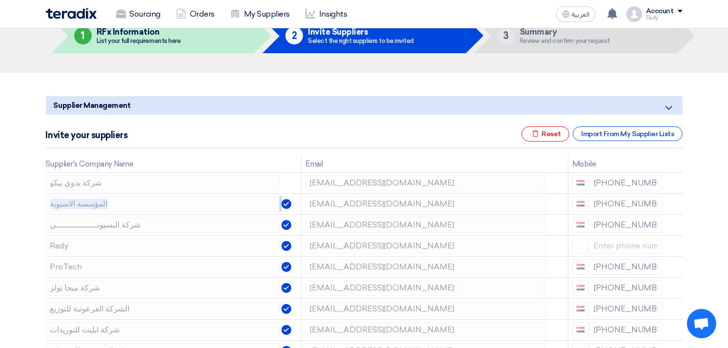
click at [0, 0] on icon at bounding box center [0, 0] width 0 height 0
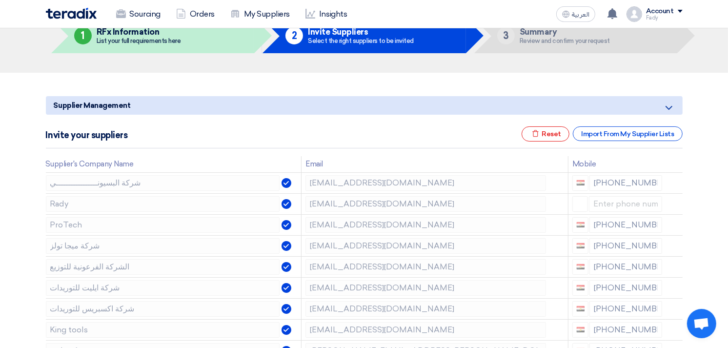
click at [0, 0] on icon at bounding box center [0, 0] width 0 height 0
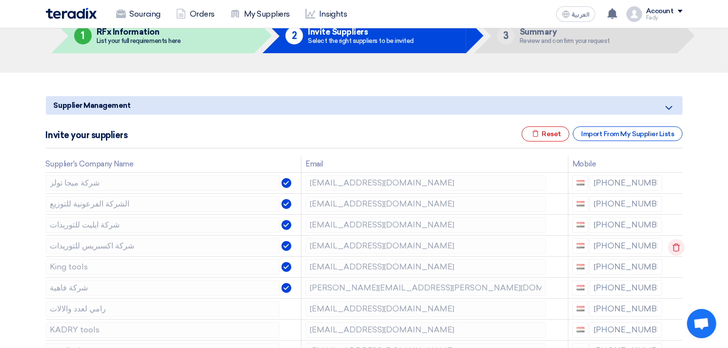
click at [676, 244] on use at bounding box center [675, 247] width 7 height 8
click at [672, 265] on use at bounding box center [675, 268] width 7 height 8
click at [0, 0] on use at bounding box center [0, 0] width 0 height 0
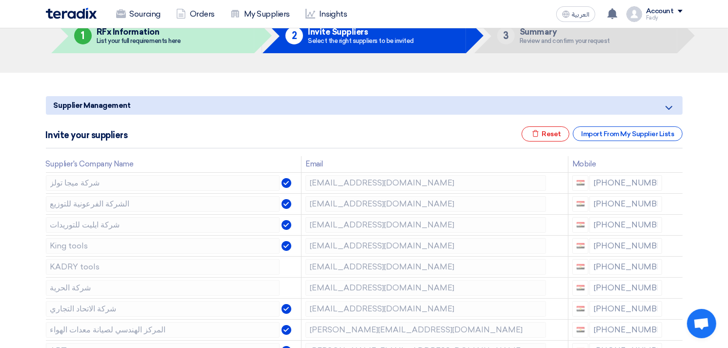
click at [0, 0] on use at bounding box center [0, 0] width 0 height 0
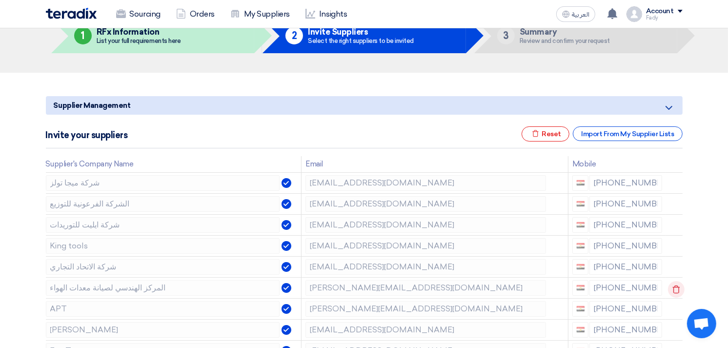
click at [674, 286] on use at bounding box center [675, 289] width 7 height 8
click at [0, 0] on use at bounding box center [0, 0] width 0 height 0
click at [674, 310] on icon at bounding box center [676, 310] width 17 height 17
click at [0, 0] on icon at bounding box center [0, 0] width 0 height 0
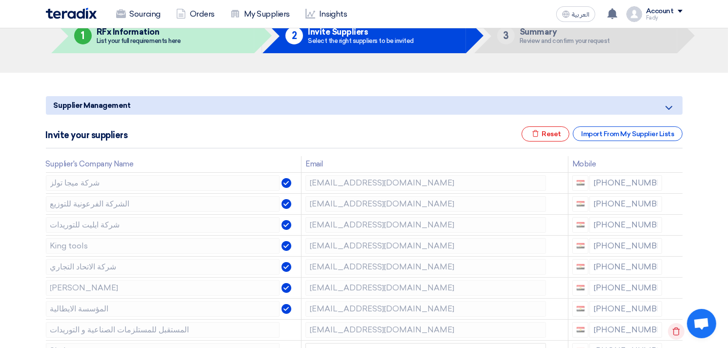
click at [672, 330] on icon at bounding box center [676, 331] width 17 height 17
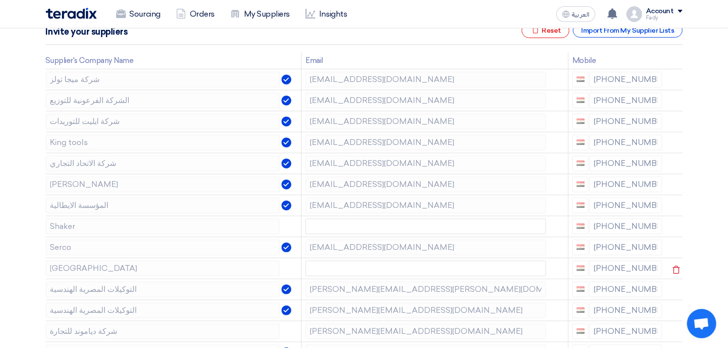
scroll to position [163, 0]
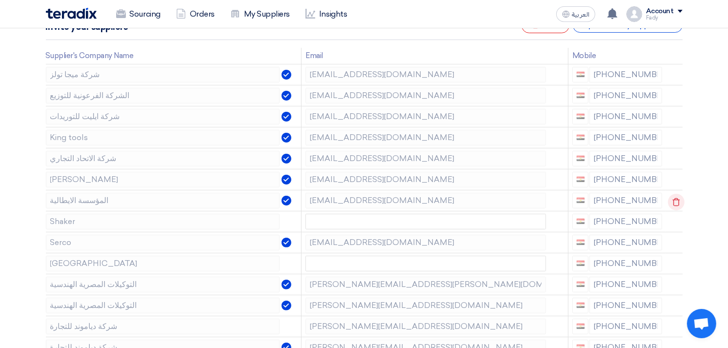
click at [672, 200] on icon at bounding box center [676, 202] width 17 height 17
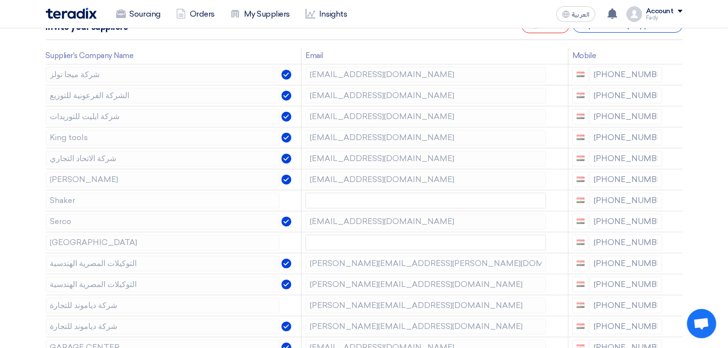
click at [0, 0] on icon at bounding box center [0, 0] width 0 height 0
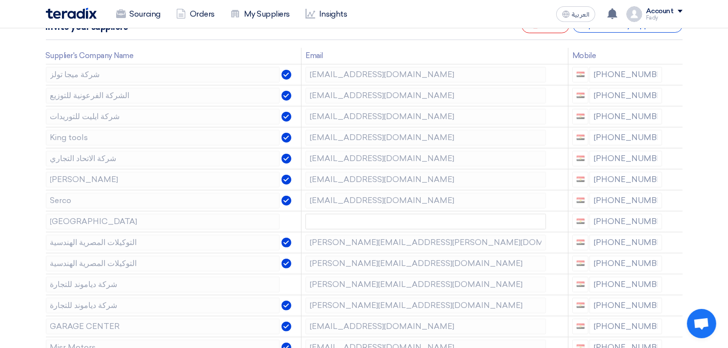
click at [0, 0] on icon at bounding box center [0, 0] width 0 height 0
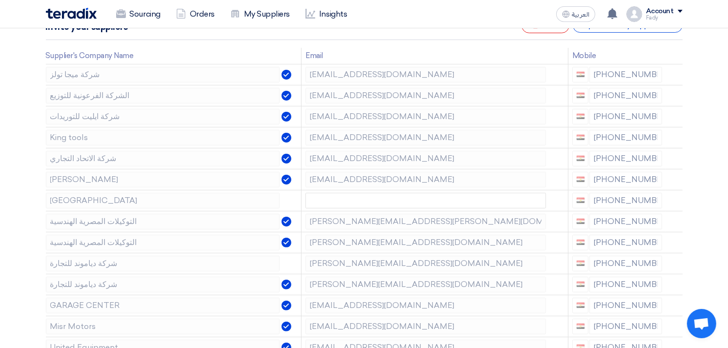
click at [0, 0] on icon at bounding box center [0, 0] width 0 height 0
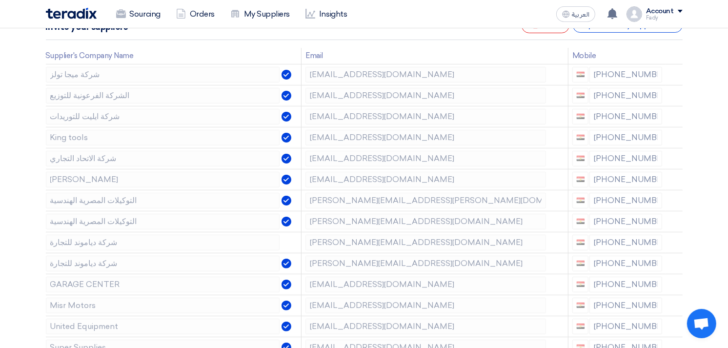
click at [0, 0] on icon at bounding box center [0, 0] width 0 height 0
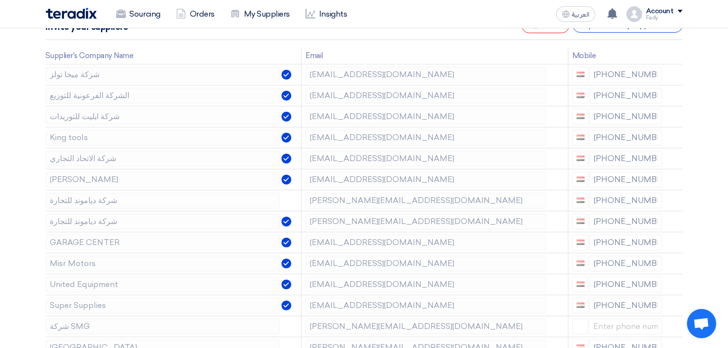
click at [0, 0] on icon at bounding box center [0, 0] width 0 height 0
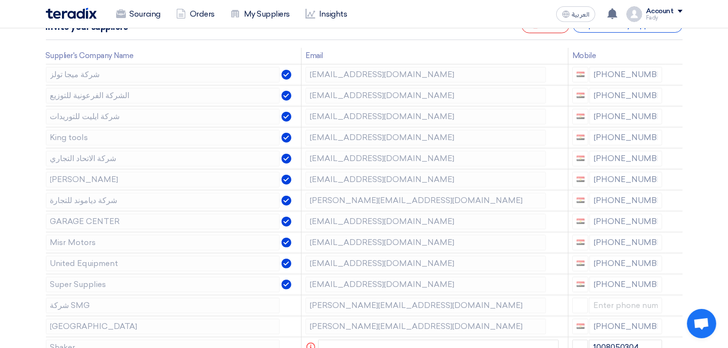
click at [0, 0] on icon at bounding box center [0, 0] width 0 height 0
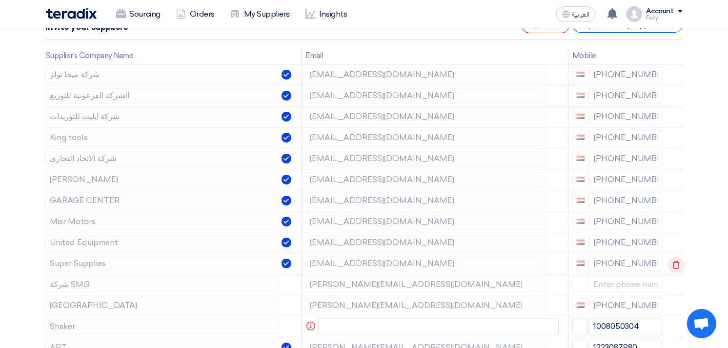
click at [675, 264] on icon at bounding box center [676, 265] width 17 height 17
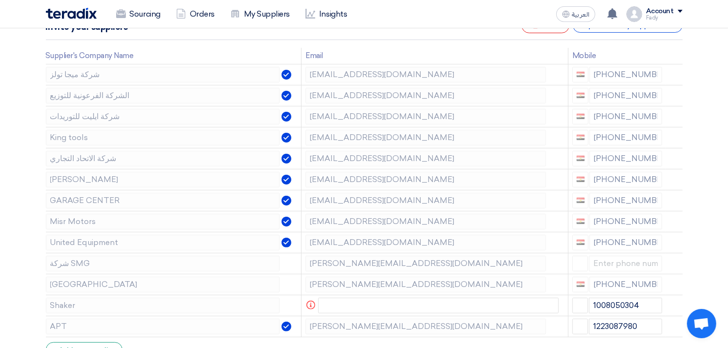
click at [0, 0] on icon at bounding box center [0, 0] width 0 height 0
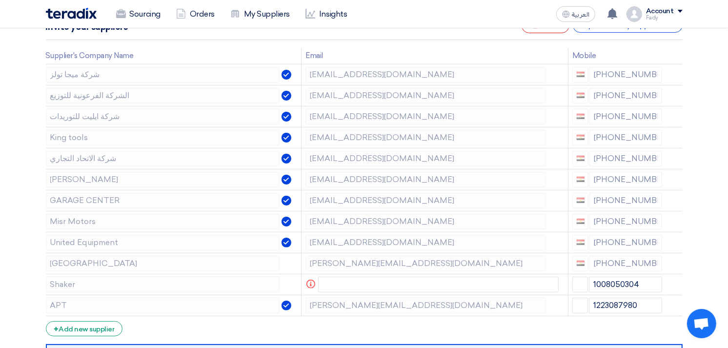
click at [0, 0] on icon at bounding box center [0, 0] width 0 height 0
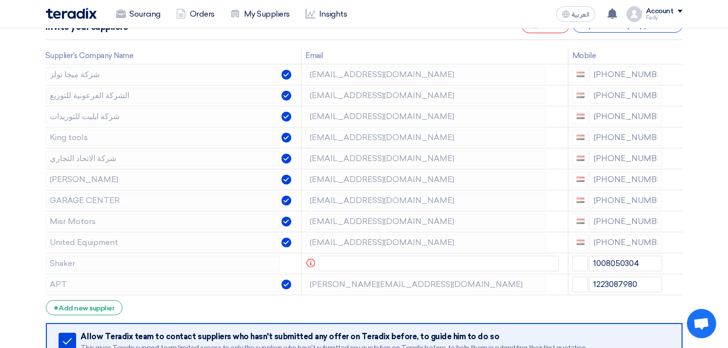
click at [0, 0] on icon at bounding box center [0, 0] width 0 height 0
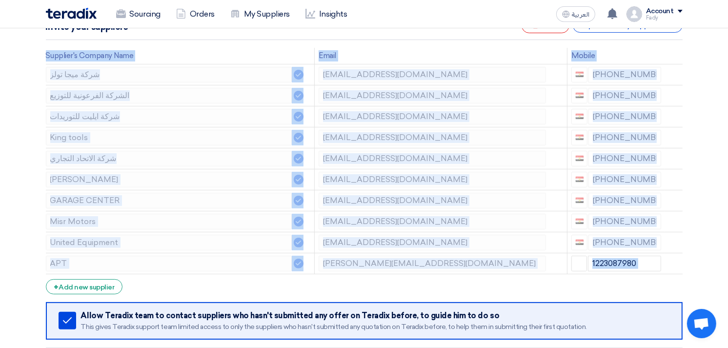
click at [0, 0] on icon at bounding box center [0, 0] width 0 height 0
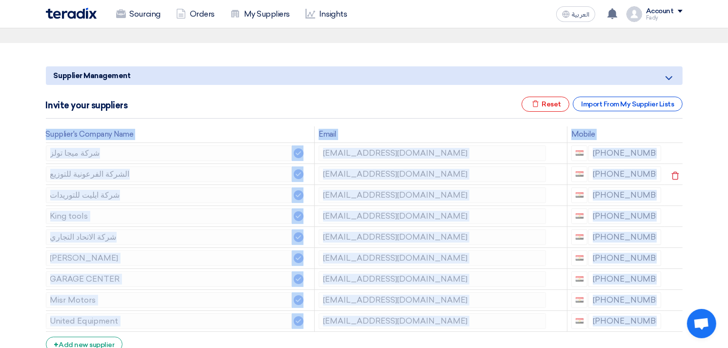
scroll to position [0, 0]
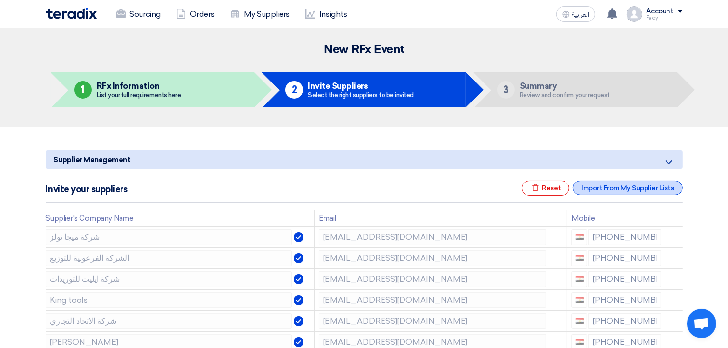
click at [642, 189] on div "Import From My Supplier Lists" at bounding box center [627, 188] width 109 height 15
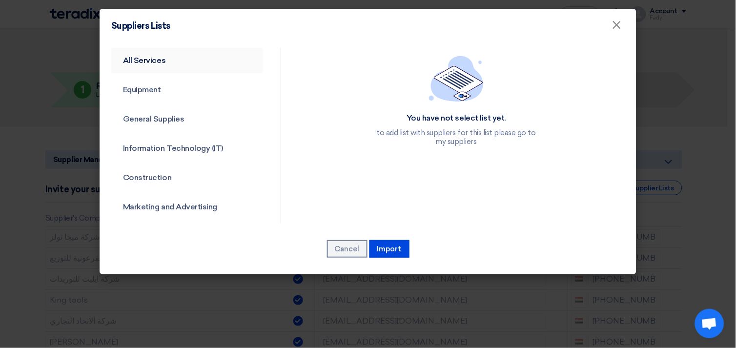
click at [153, 57] on link "All Services" at bounding box center [187, 60] width 152 height 25
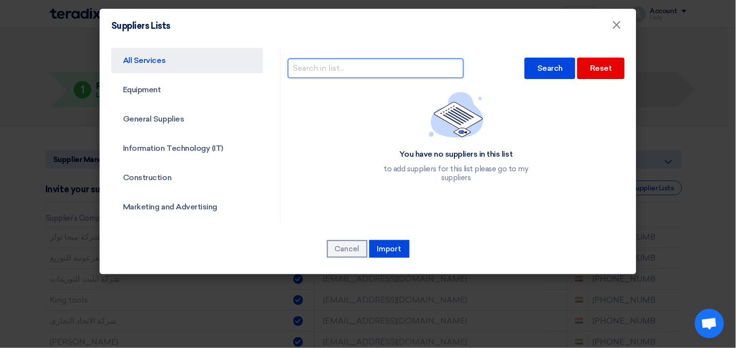
click at [315, 69] on input "text" at bounding box center [376, 69] width 176 height 20
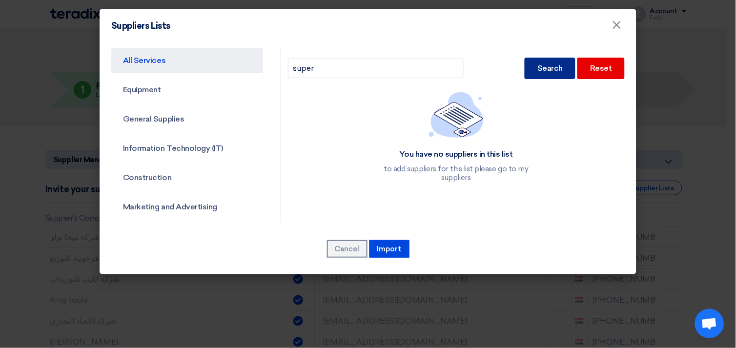
click at [538, 67] on div "Search" at bounding box center [550, 68] width 51 height 21
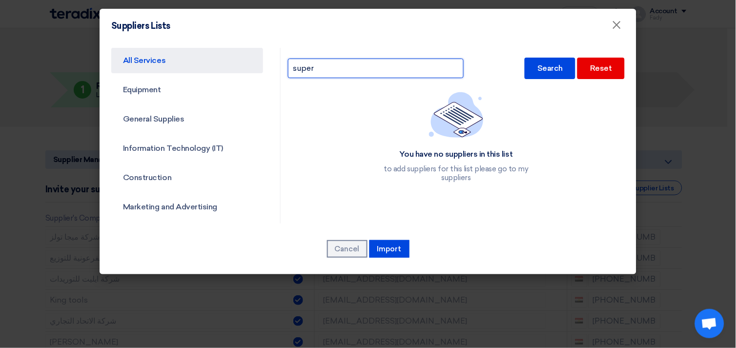
click at [350, 71] on input "super" at bounding box center [376, 69] width 176 height 20
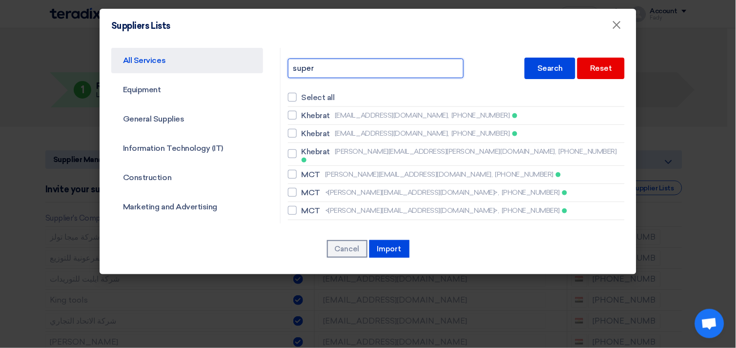
click at [334, 67] on input "super" at bounding box center [376, 69] width 176 height 20
type input "super supplies"
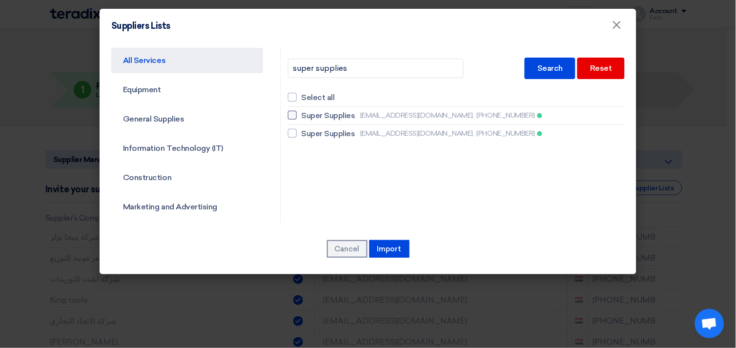
click at [290, 113] on div at bounding box center [292, 115] width 9 height 9
click at [302, 113] on input "Super Supplies [EMAIL_ADDRESS][DOMAIN_NAME], [PHONE_NUMBER]" at bounding box center [305, 115] width 6 height 6
checkbox input "true"
click at [388, 251] on button "Import" at bounding box center [389, 249] width 40 height 18
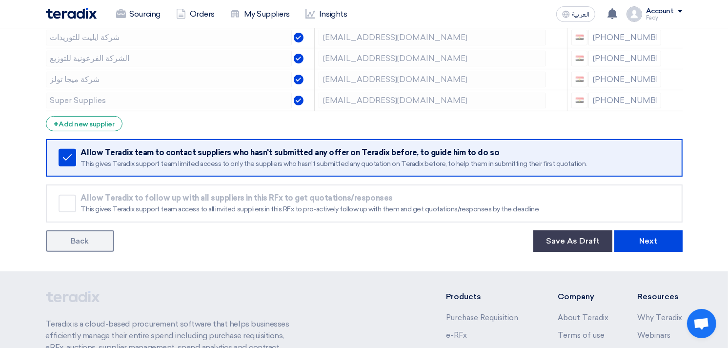
scroll to position [325, 0]
click at [650, 241] on button "Next" at bounding box center [648, 241] width 68 height 21
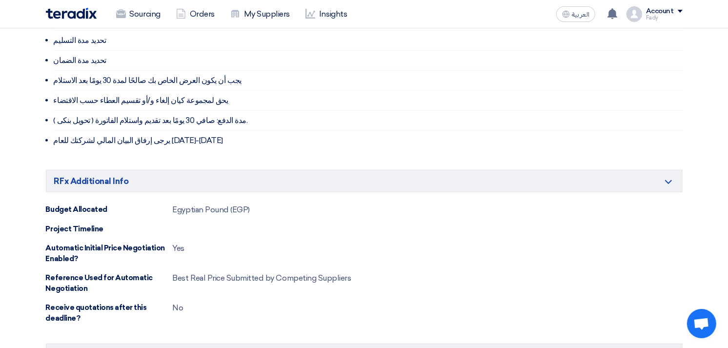
scroll to position [1030, 0]
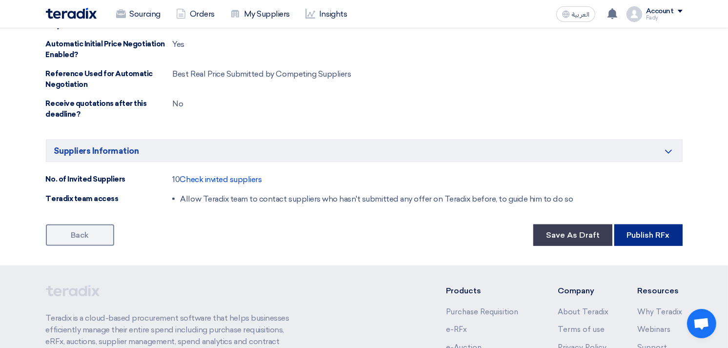
click at [650, 237] on button "Publish RFx" at bounding box center [648, 234] width 68 height 21
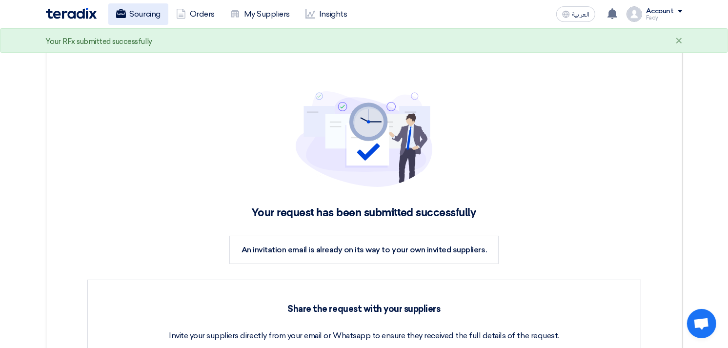
click at [134, 17] on link "Sourcing" at bounding box center [138, 13] width 60 height 21
